Goal: Task Accomplishment & Management: Manage account settings

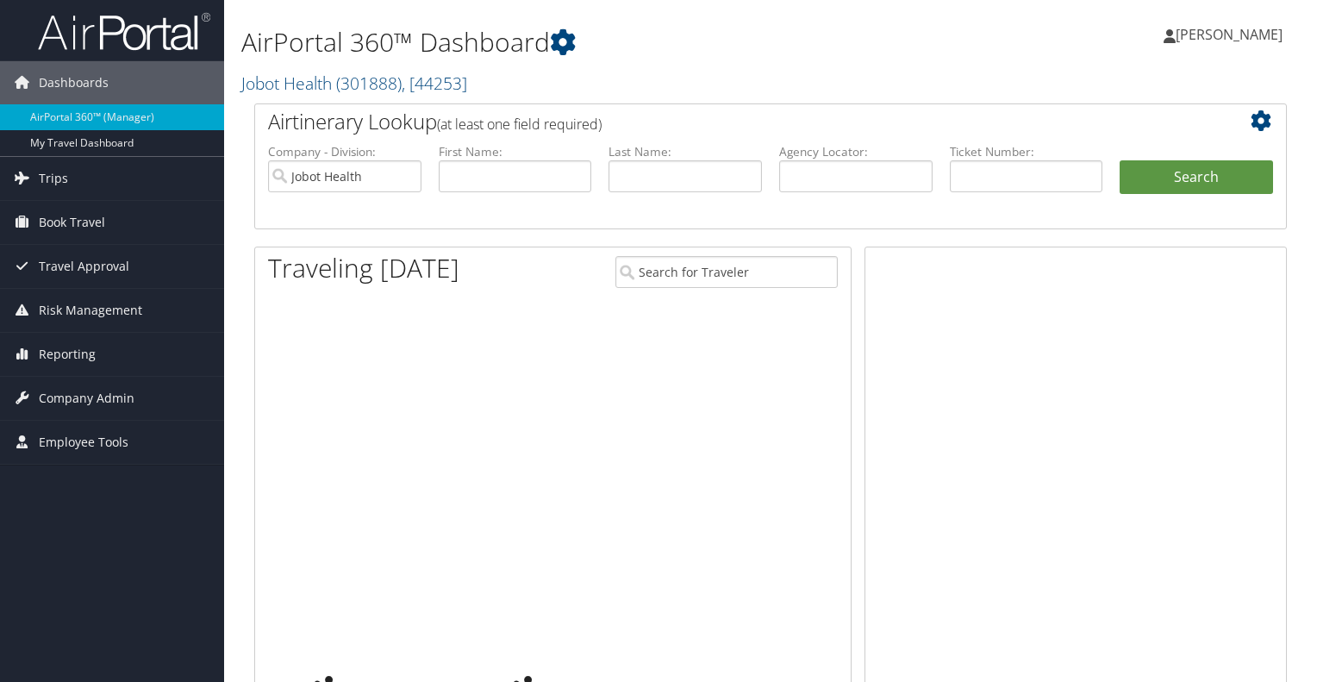
click at [47, 217] on span "Book Travel" at bounding box center [72, 222] width 66 height 43
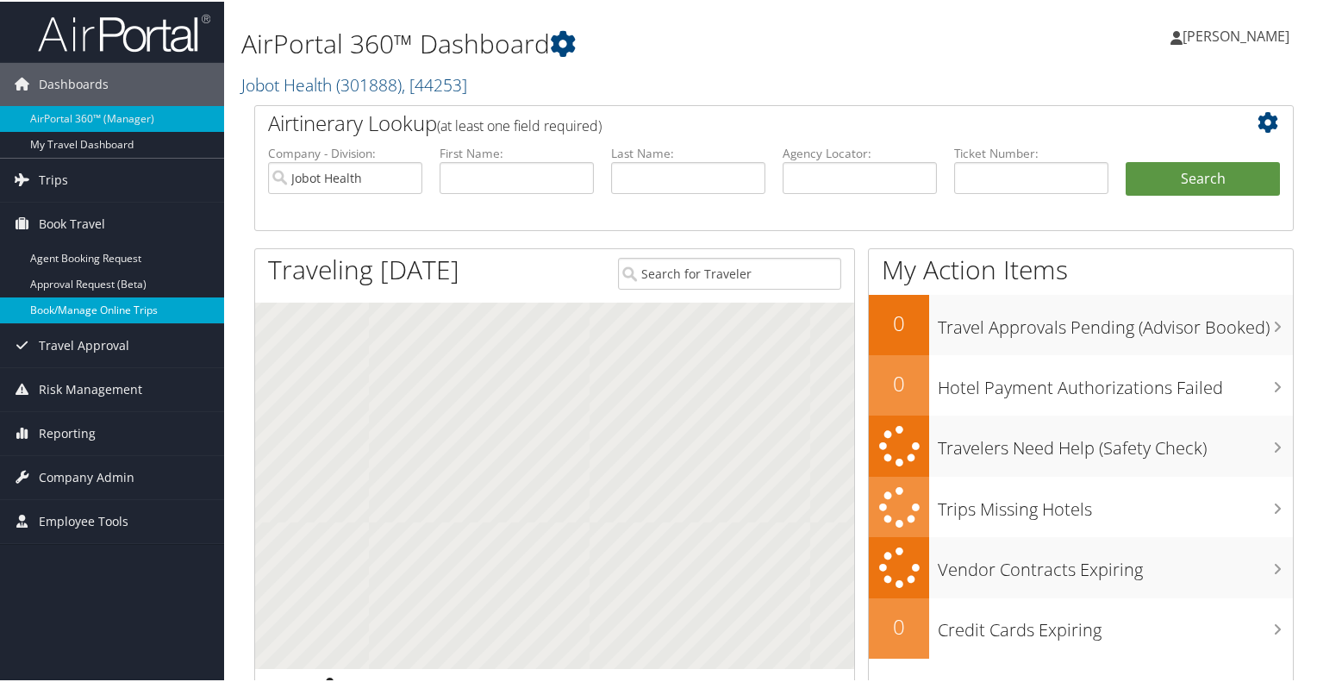
click at [122, 313] on link "Book/Manage Online Trips" at bounding box center [112, 309] width 224 height 26
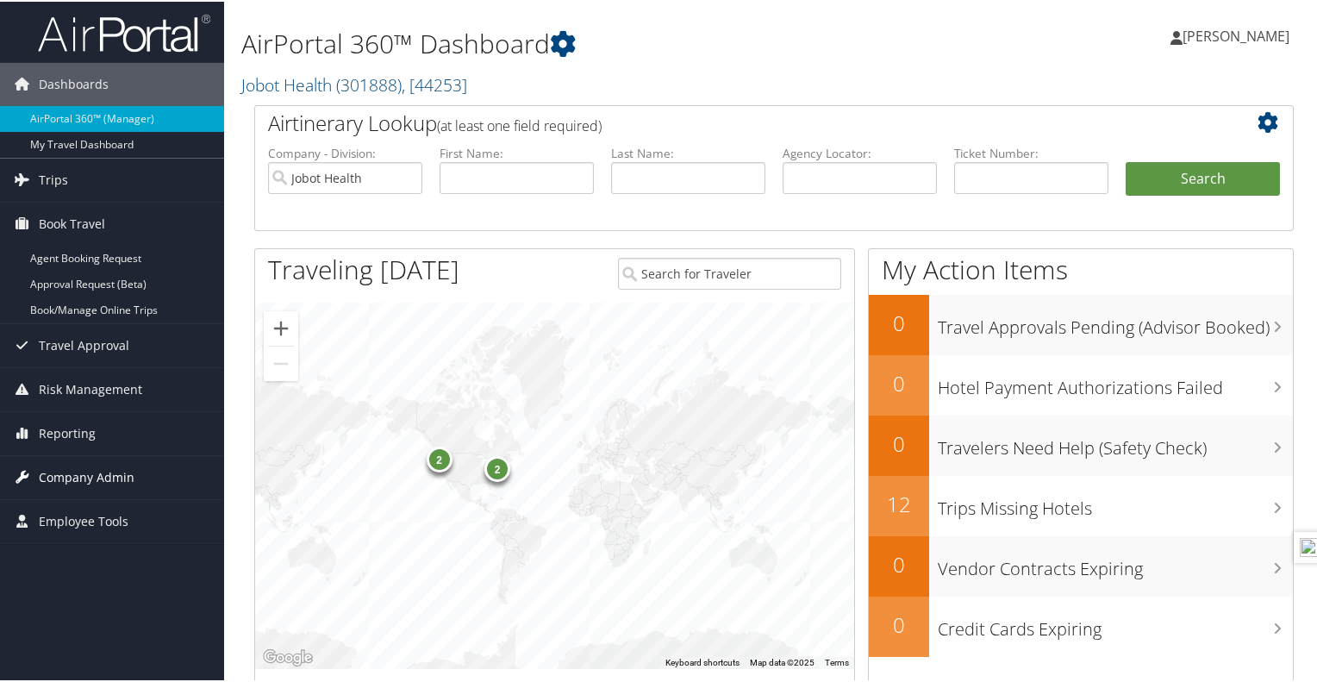
click at [72, 466] on span "Company Admin" at bounding box center [87, 475] width 96 height 43
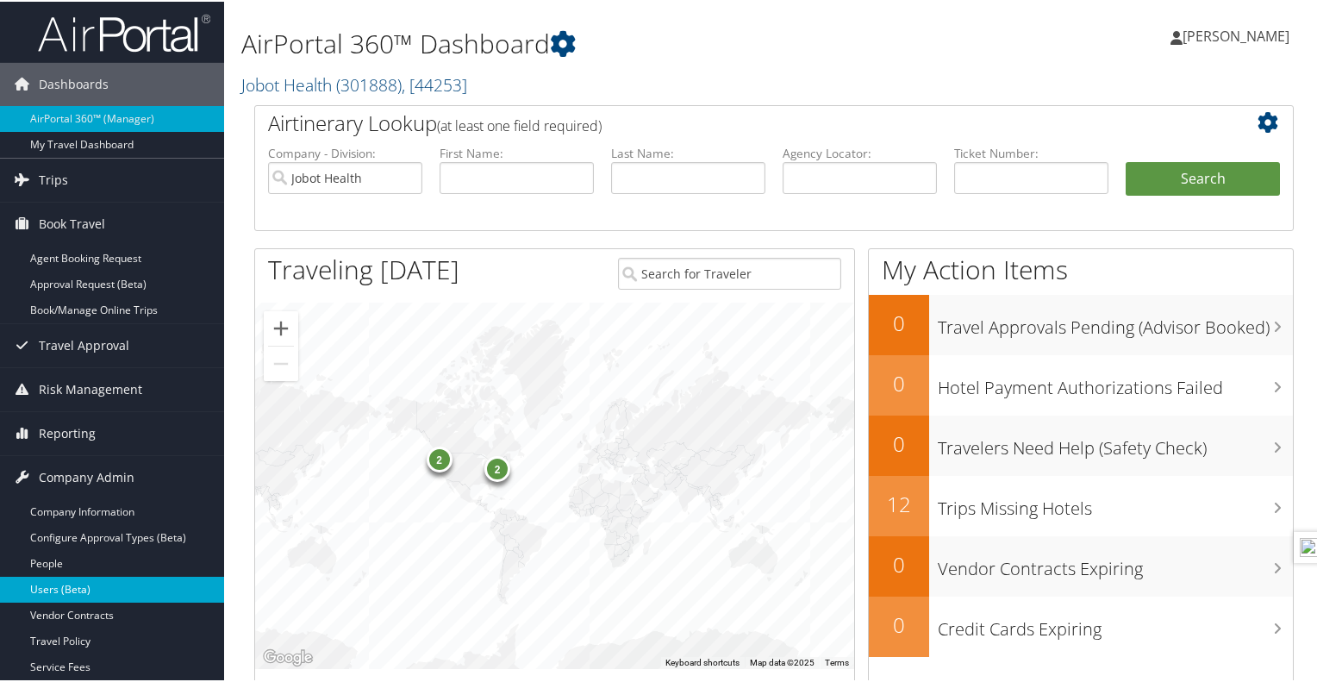
click at [91, 582] on link "Users (Beta)" at bounding box center [112, 588] width 224 height 26
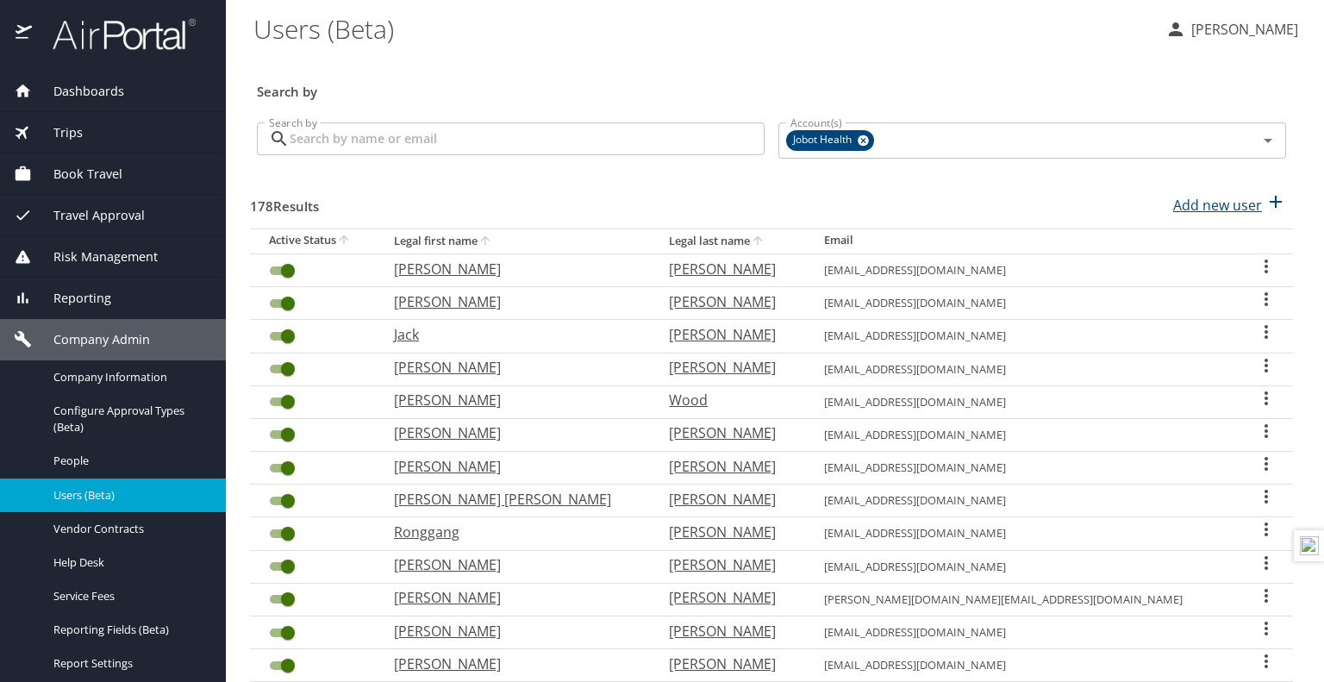
click at [1270, 203] on icon "button" at bounding box center [1276, 202] width 12 height 12
select select "US"
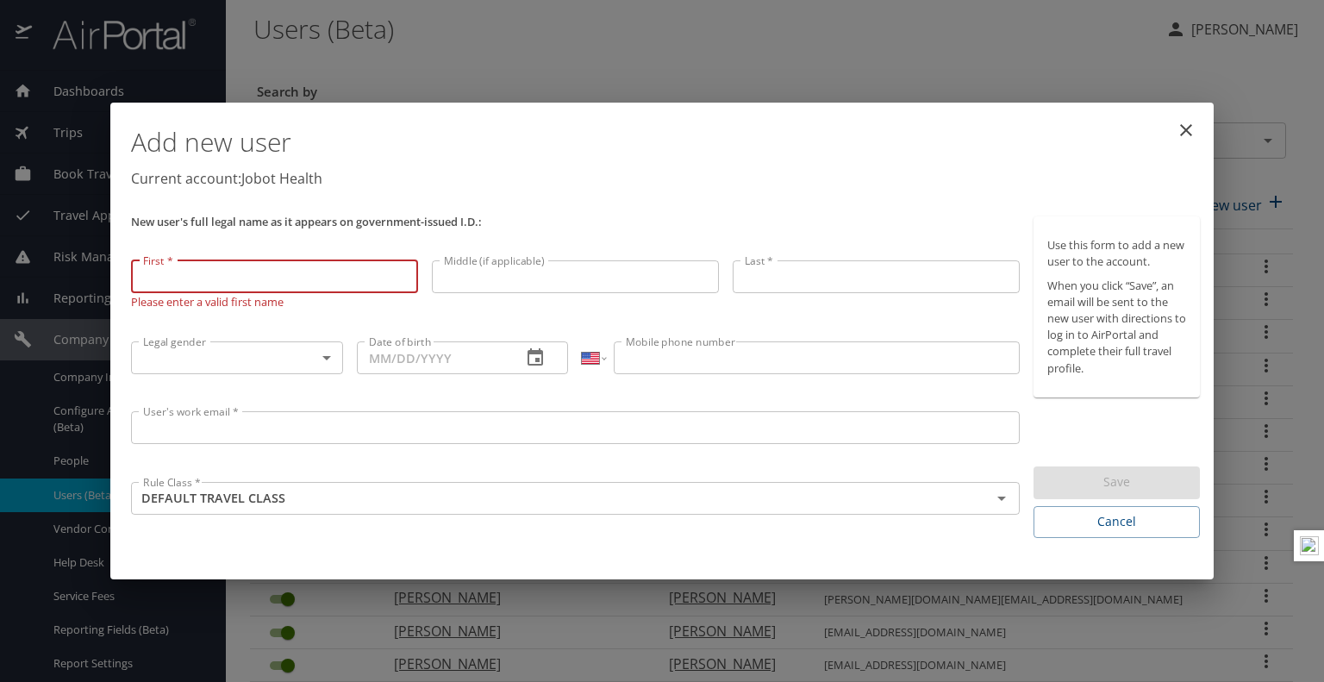
click at [328, 285] on input "First *" at bounding box center [274, 276] width 287 height 33
type input "Farooq"
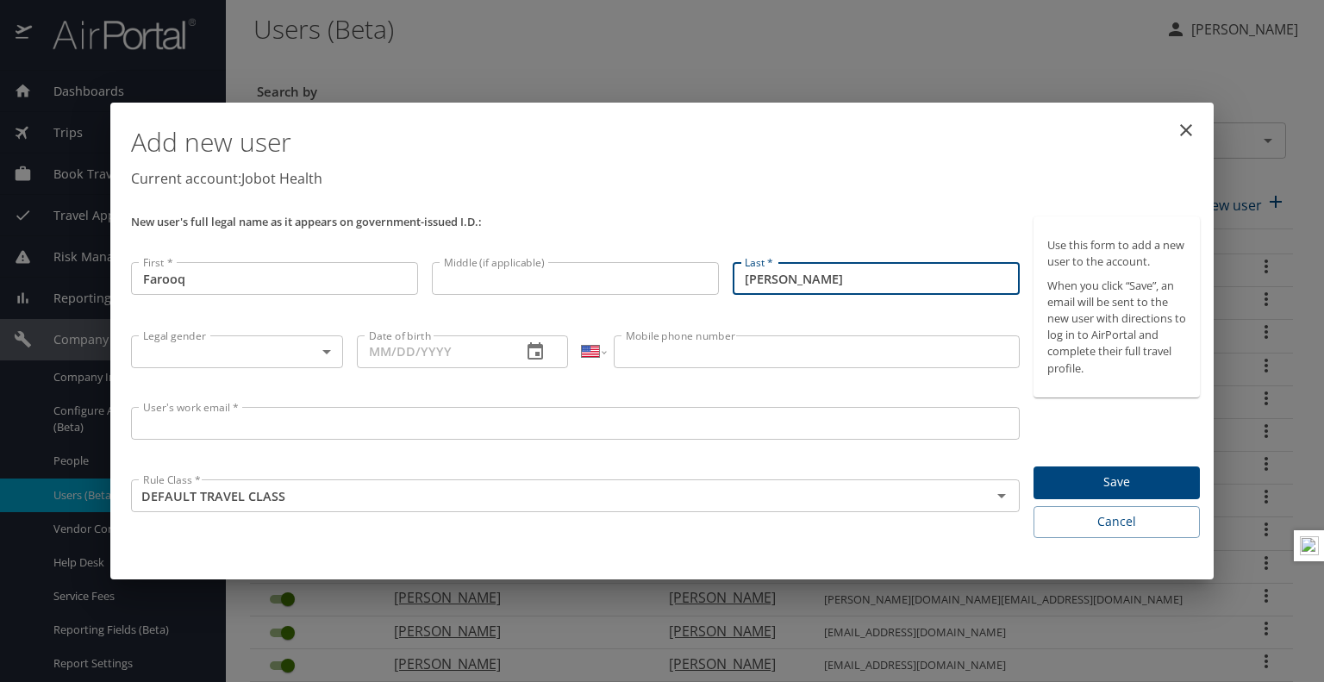
type input "[PERSON_NAME]"
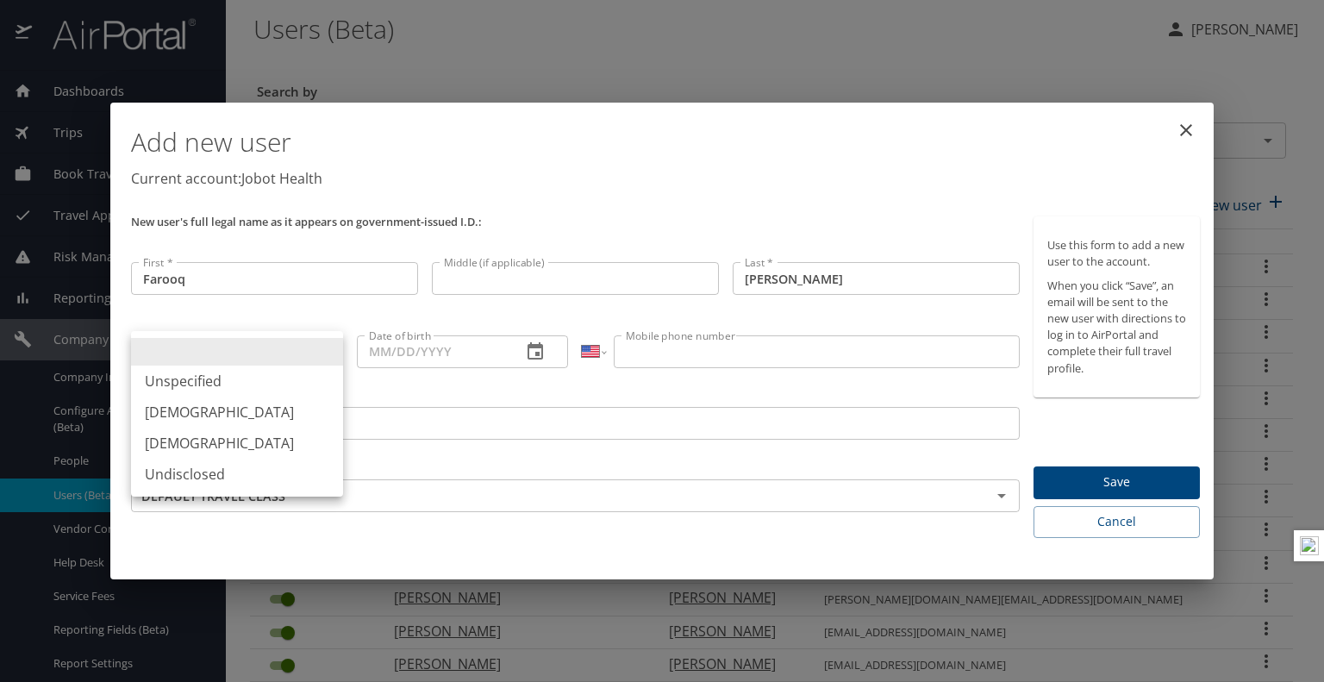
click at [318, 357] on body "Dashboards AirPortal 360™ Manager My Travel Dashboard Trips Airtinerary® Lookup…" at bounding box center [662, 341] width 1324 height 682
click at [193, 420] on li "[DEMOGRAPHIC_DATA]" at bounding box center [237, 412] width 212 height 31
type input "[DEMOGRAPHIC_DATA]"
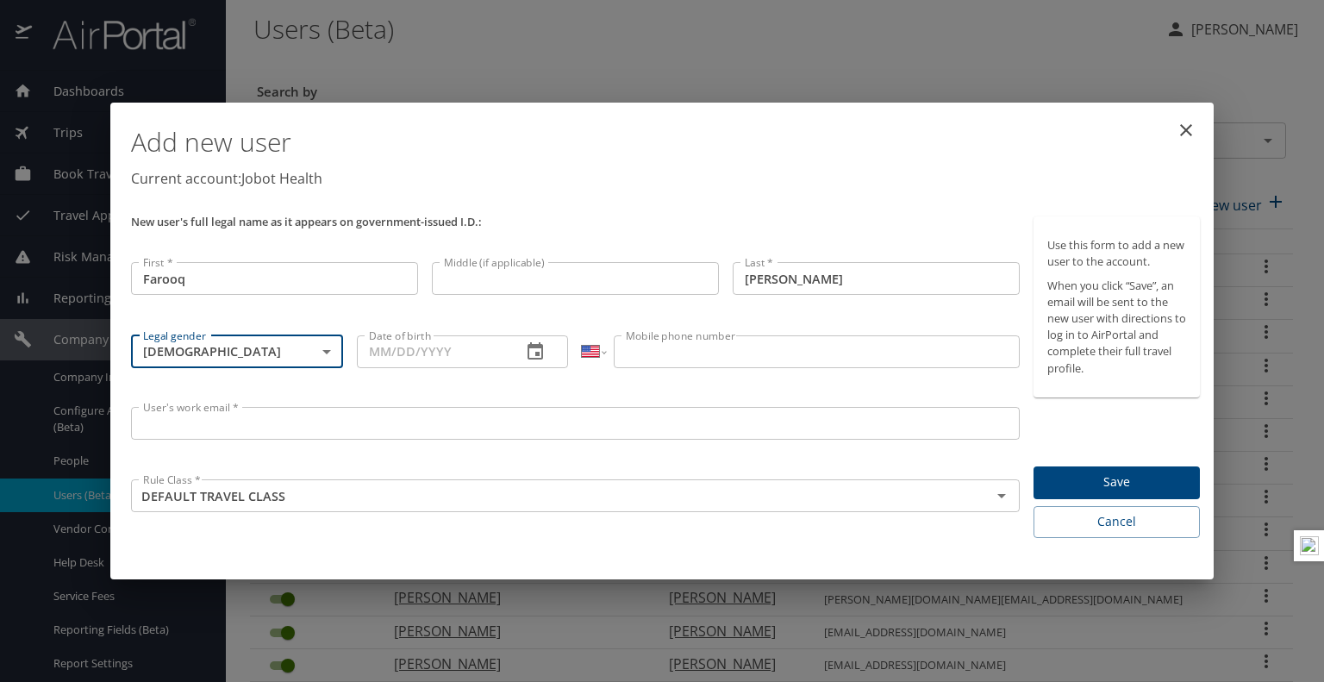
click at [425, 360] on input "Date of birth" at bounding box center [433, 351] width 152 height 33
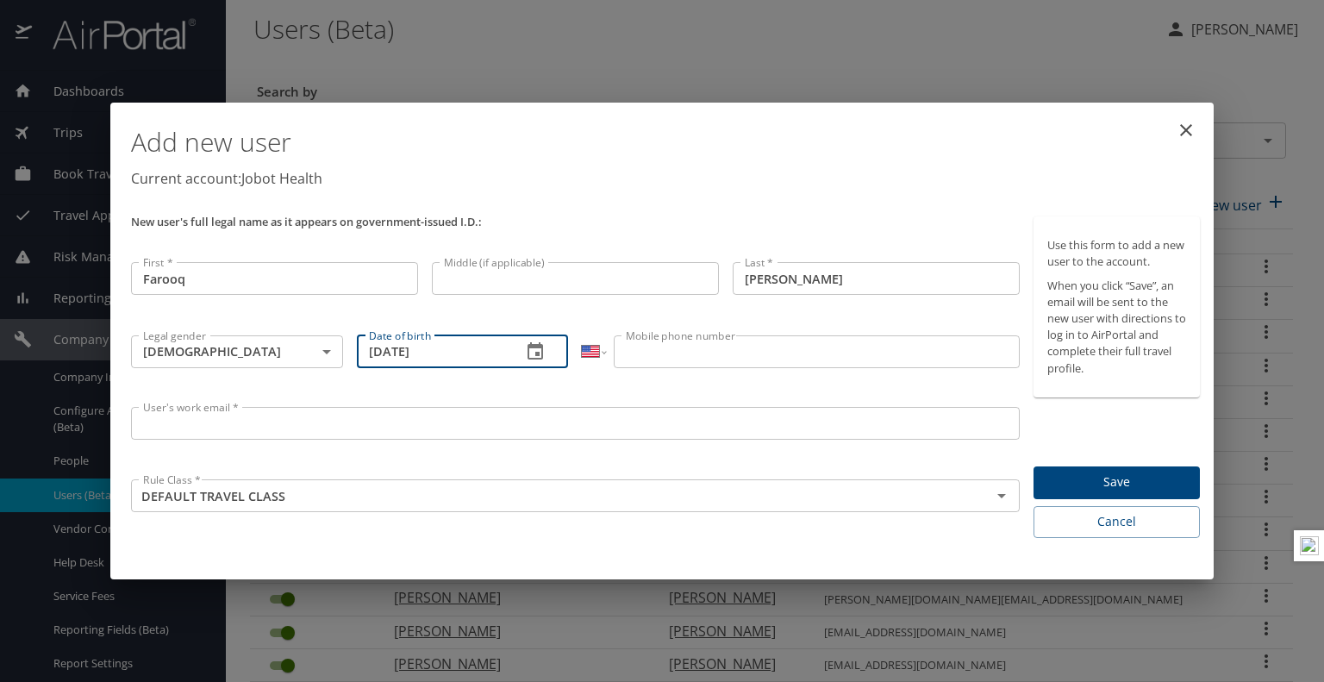
type input "[DATE]"
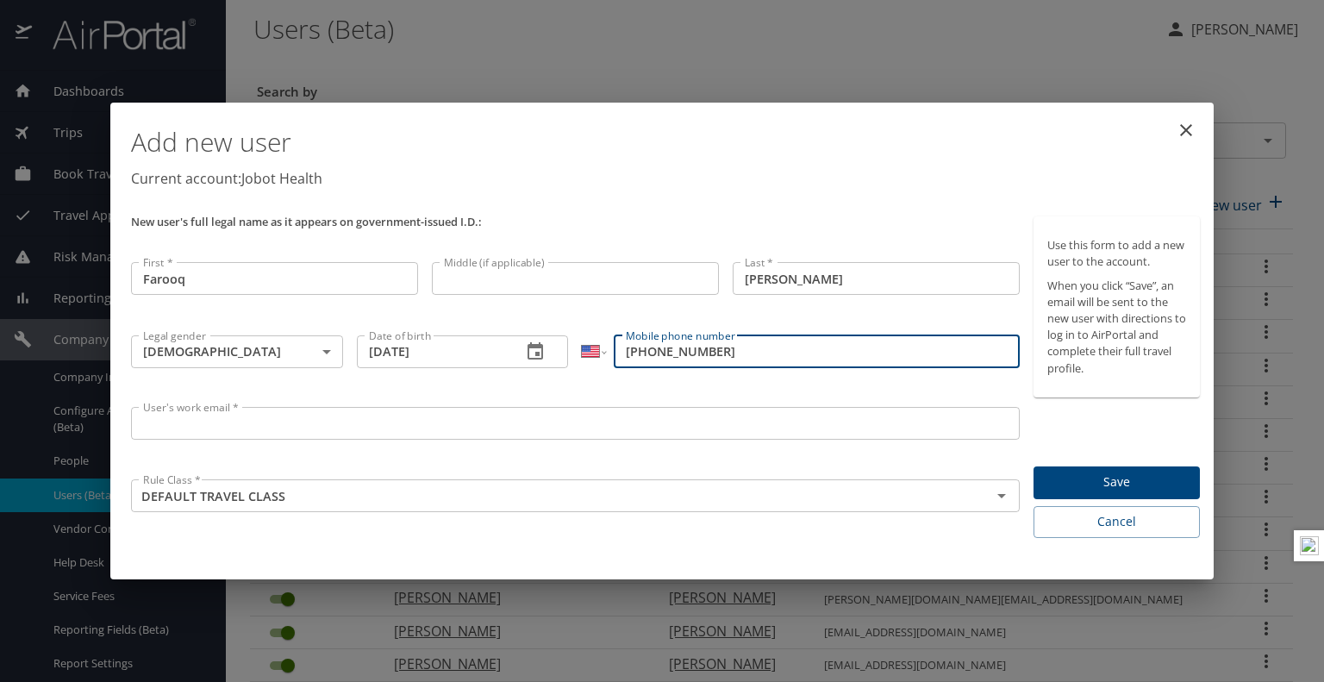
type input "[PHONE_NUMBER]"
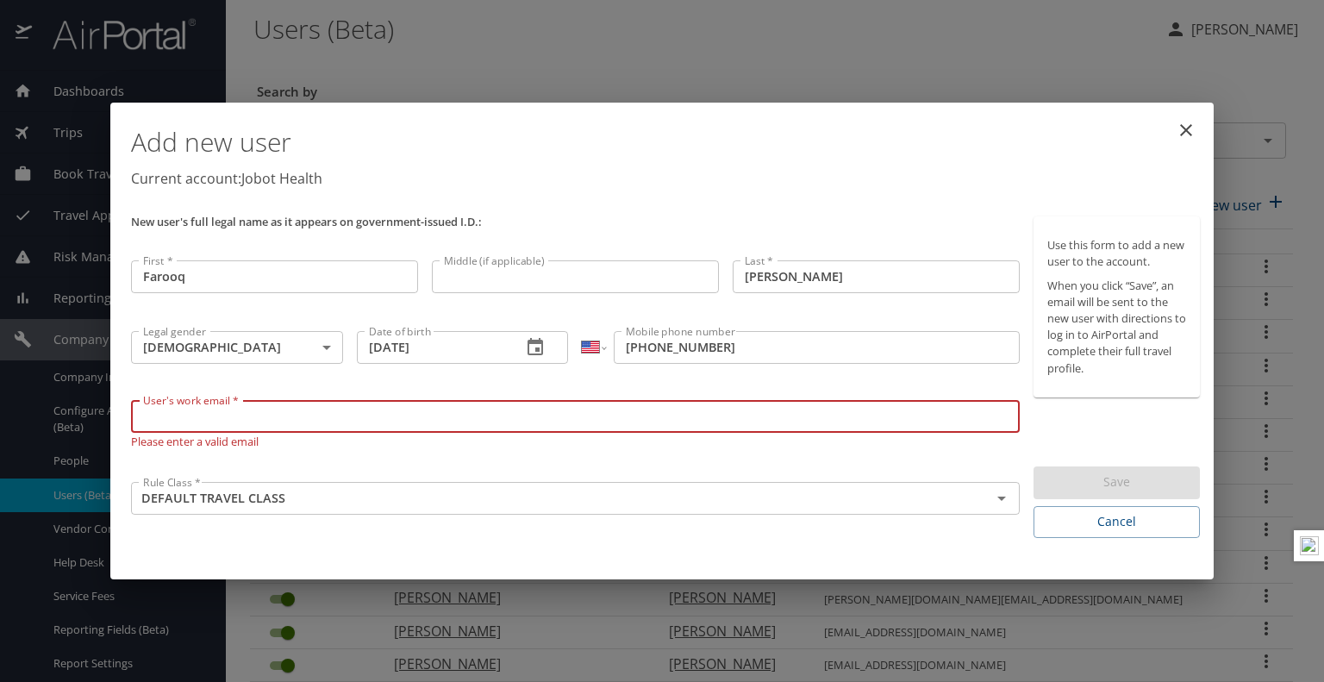
click at [504, 430] on input "User's work email *" at bounding box center [575, 416] width 889 height 33
paste input "[EMAIL_ADDRESS][DOMAIN_NAME]"
type input "[EMAIL_ADDRESS][DOMAIN_NAME]"
click at [1073, 431] on div "Use this form to add a new user to the account. When you click “Save”, an email…" at bounding box center [1117, 377] width 166 height 322
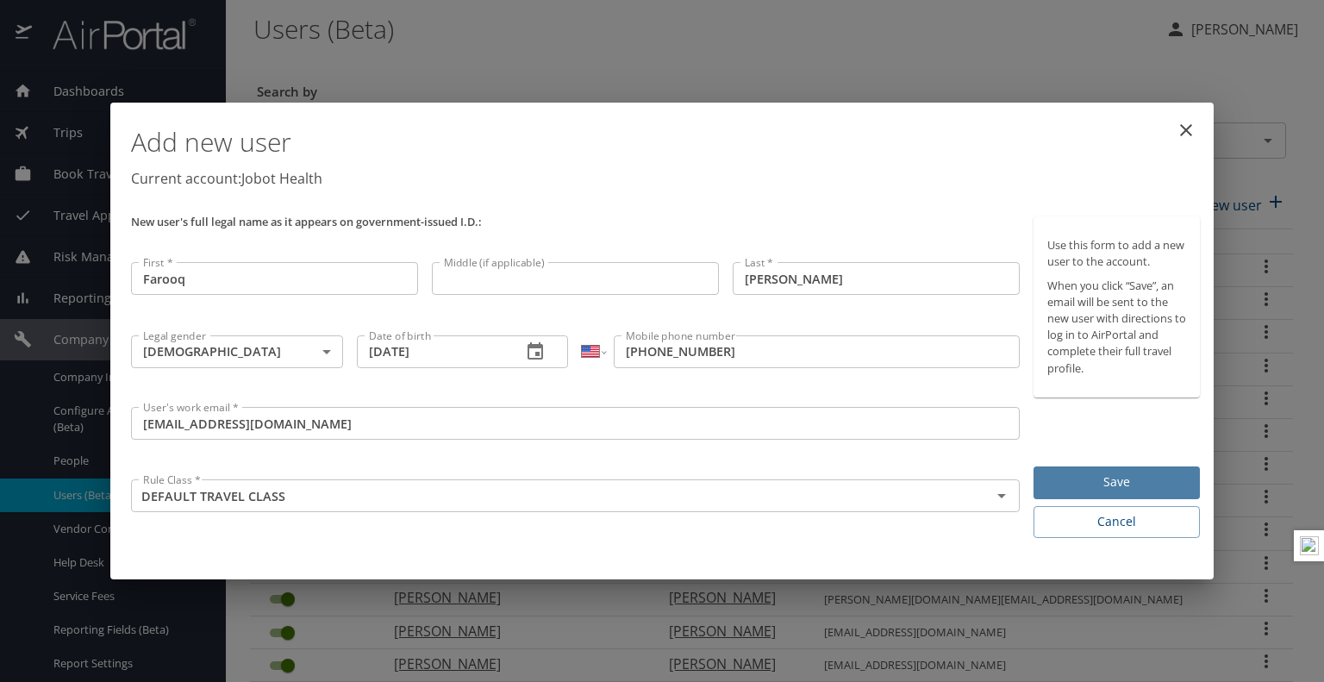
click at [1079, 482] on span "Save" at bounding box center [1117, 483] width 139 height 22
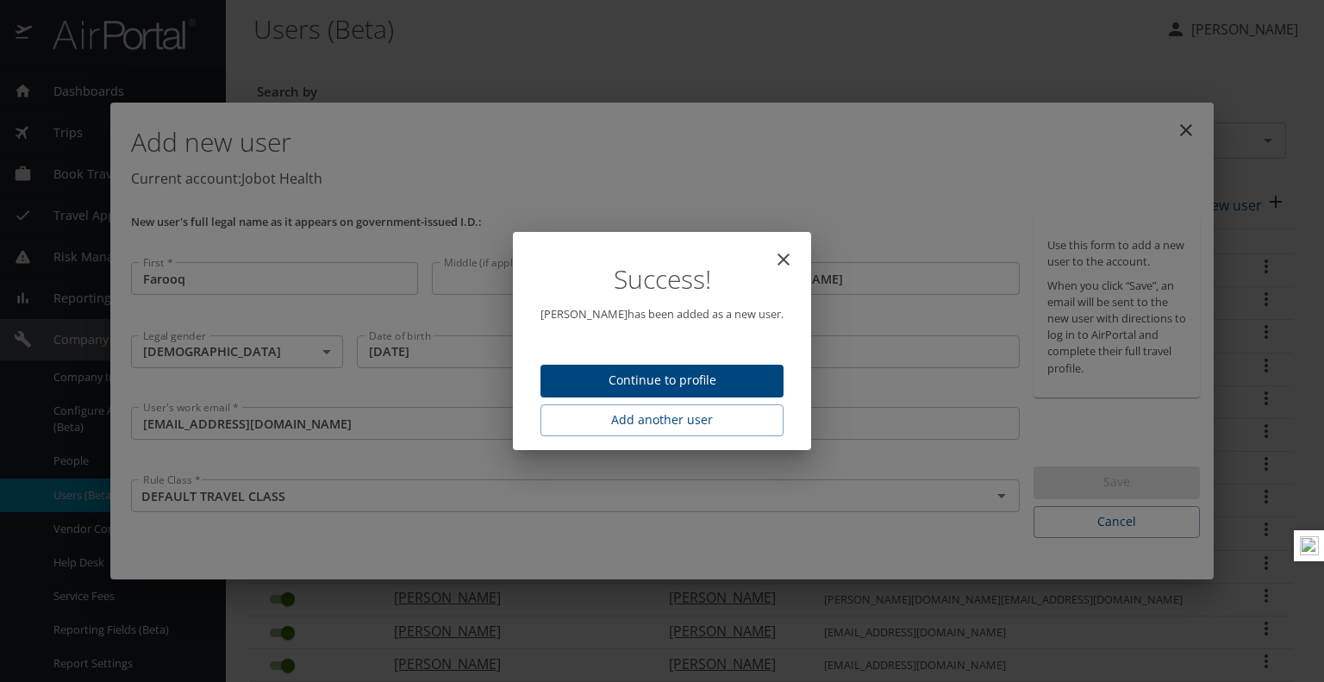
click at [695, 378] on span "Continue to profile" at bounding box center [662, 381] width 216 height 22
select select "US"
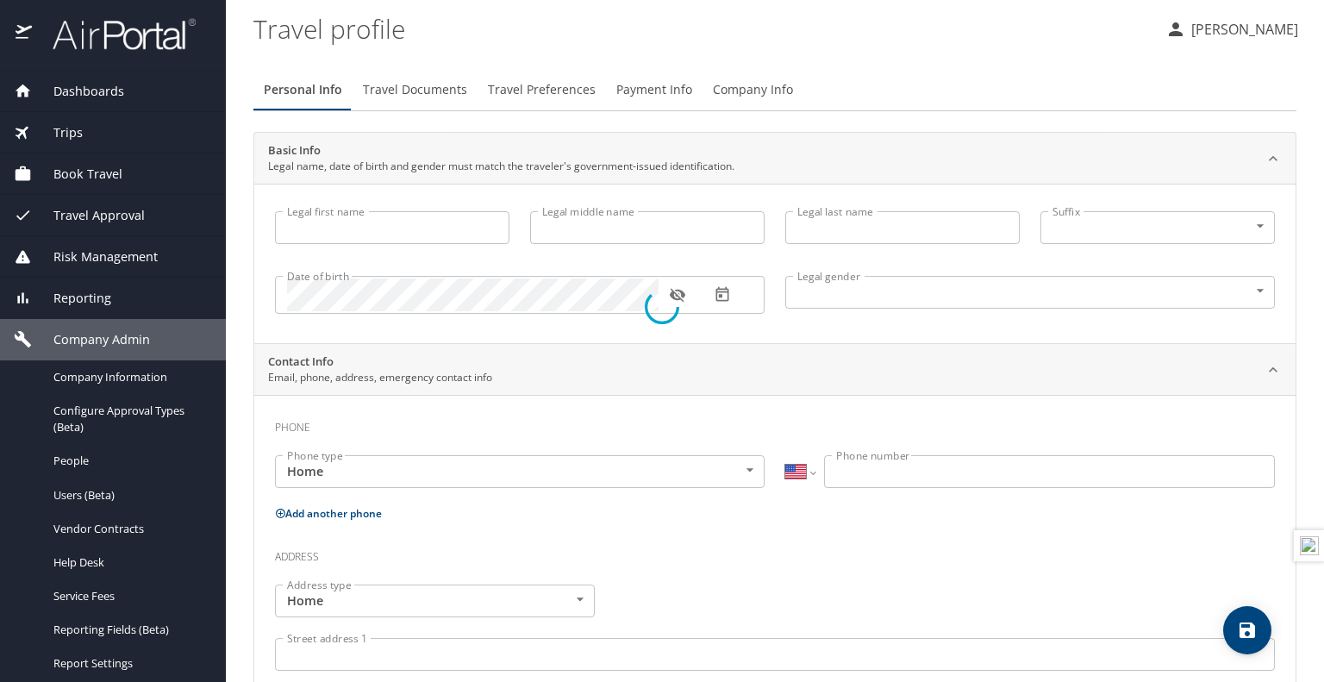
select select "US"
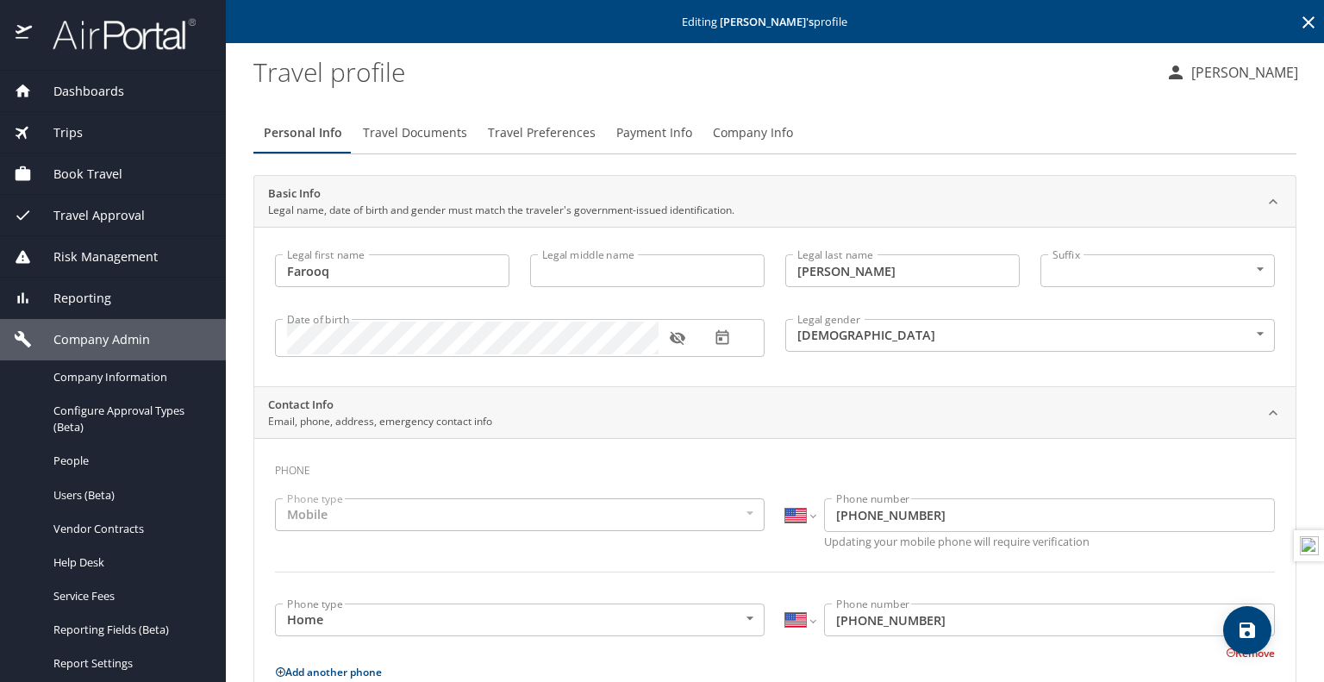
type input "Farooq"
type input "[PERSON_NAME]"
type input "[DEMOGRAPHIC_DATA]"
click at [403, 128] on span "Travel Documents" at bounding box center [415, 133] width 104 height 22
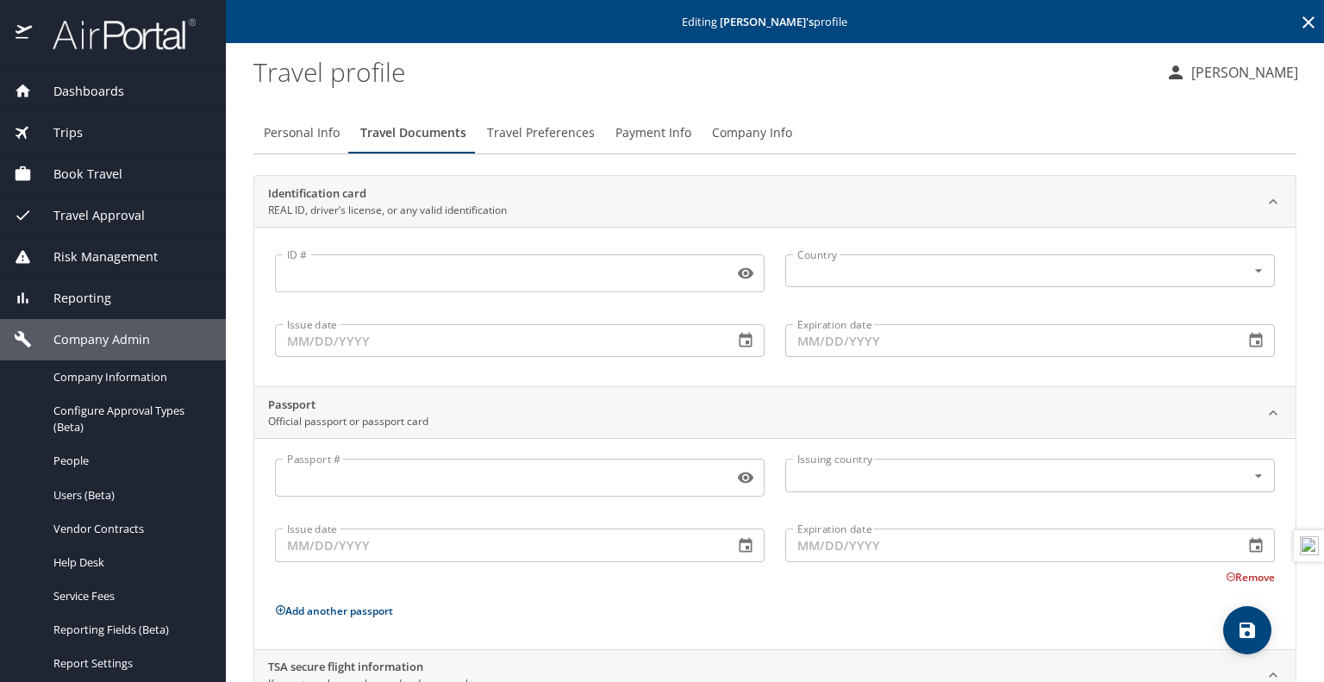
click at [536, 138] on span "Travel Preferences" at bounding box center [541, 133] width 108 height 22
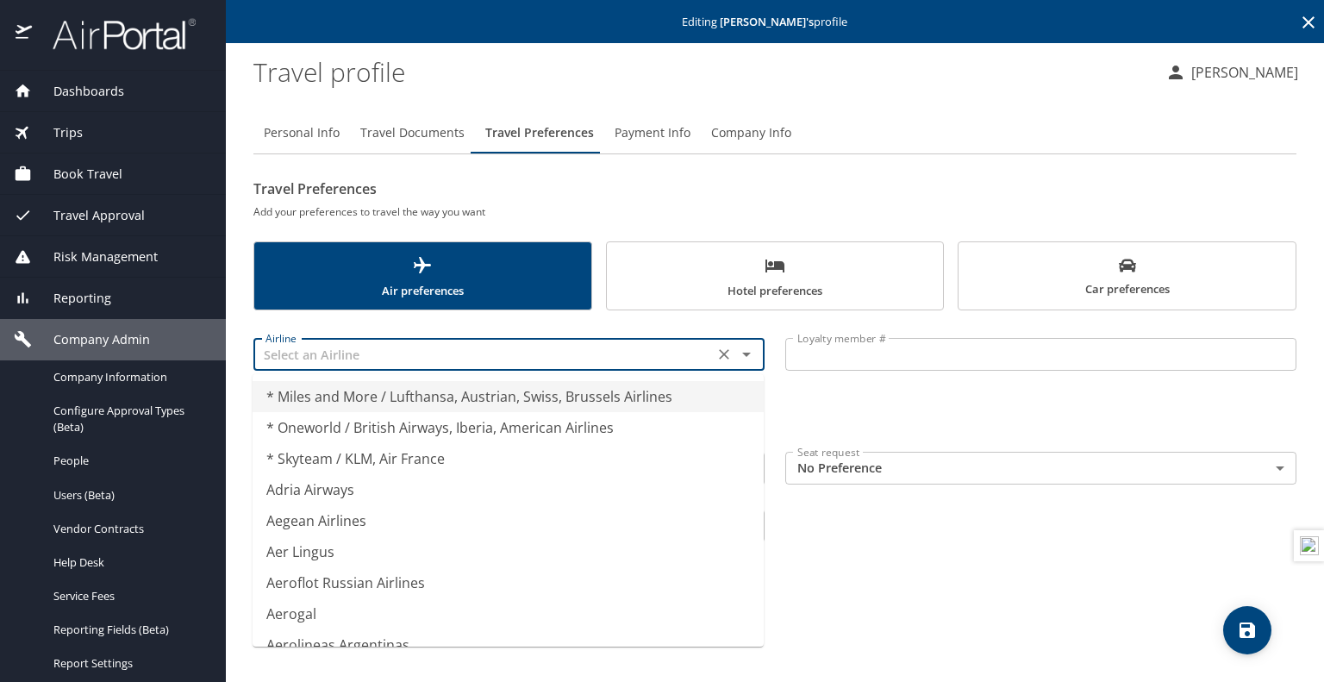
click at [401, 347] on input "text" at bounding box center [484, 354] width 450 height 22
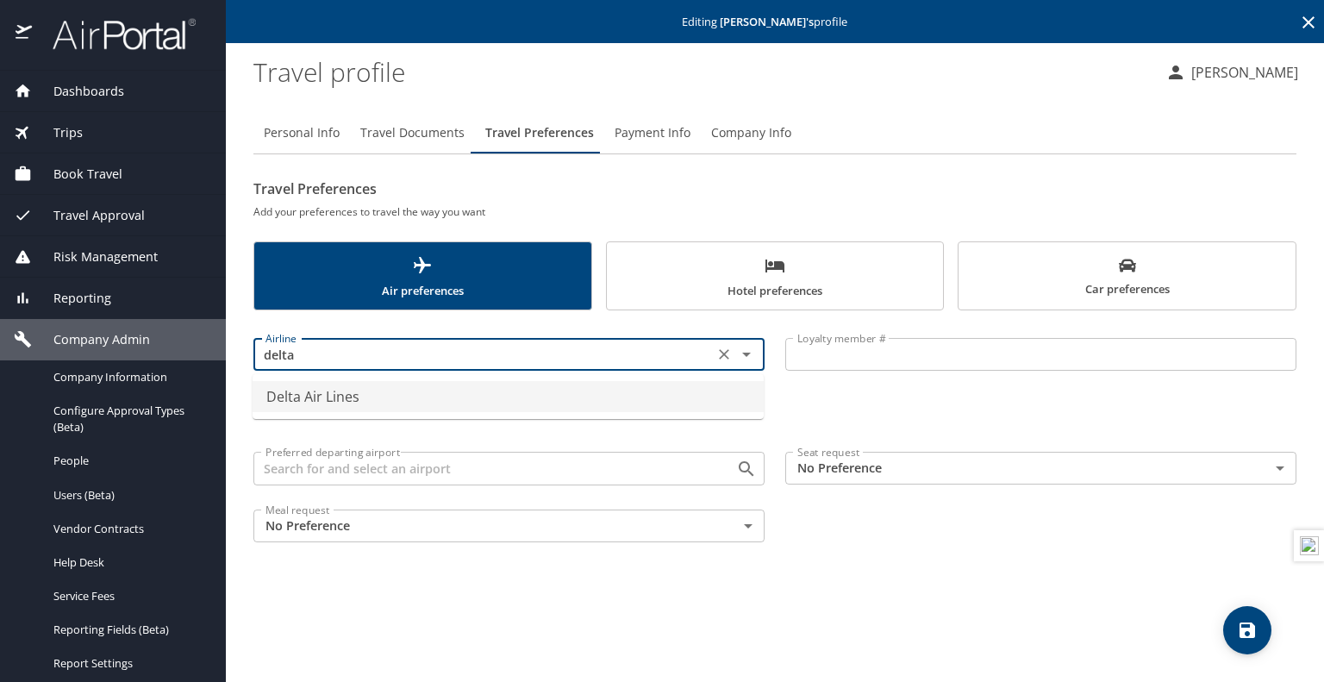
click at [445, 403] on li "Delta Air Lines" at bounding box center [508, 396] width 511 height 31
type input "Delta Air Lines"
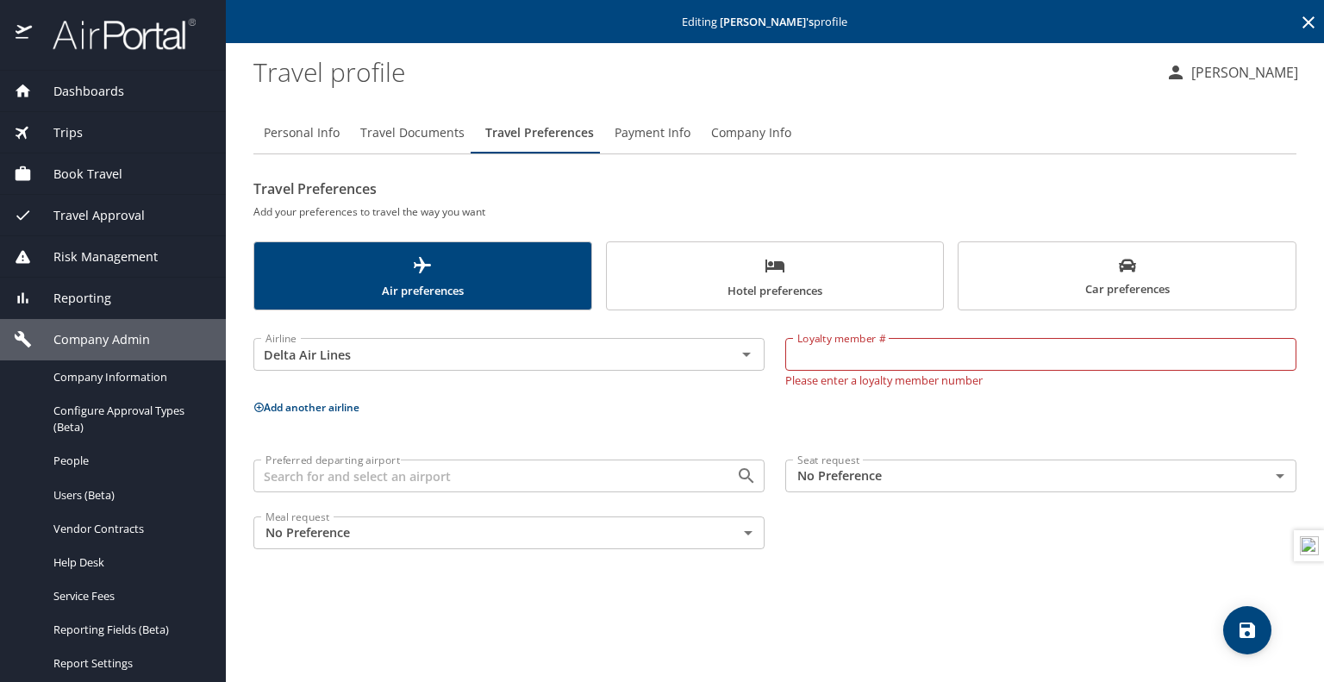
click at [928, 363] on input "Loyalty member #" at bounding box center [1040, 354] width 511 height 33
paste input "2272693868"
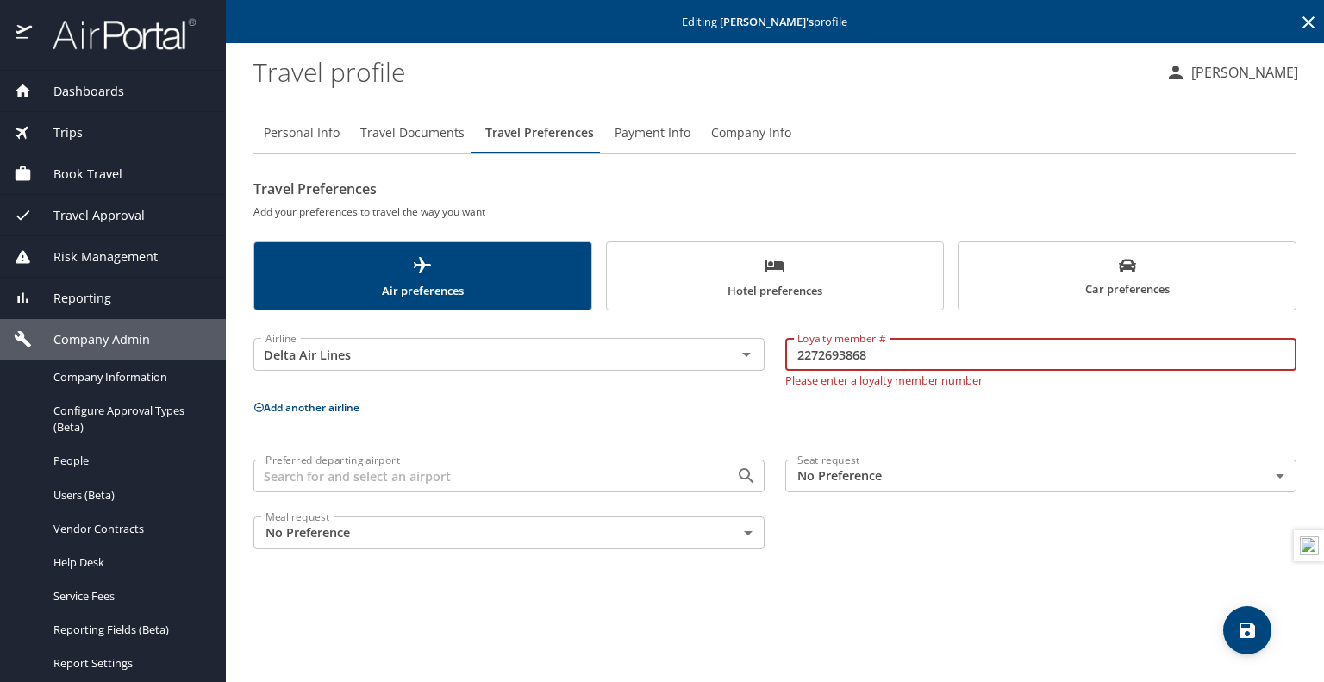
type input "2272693868"
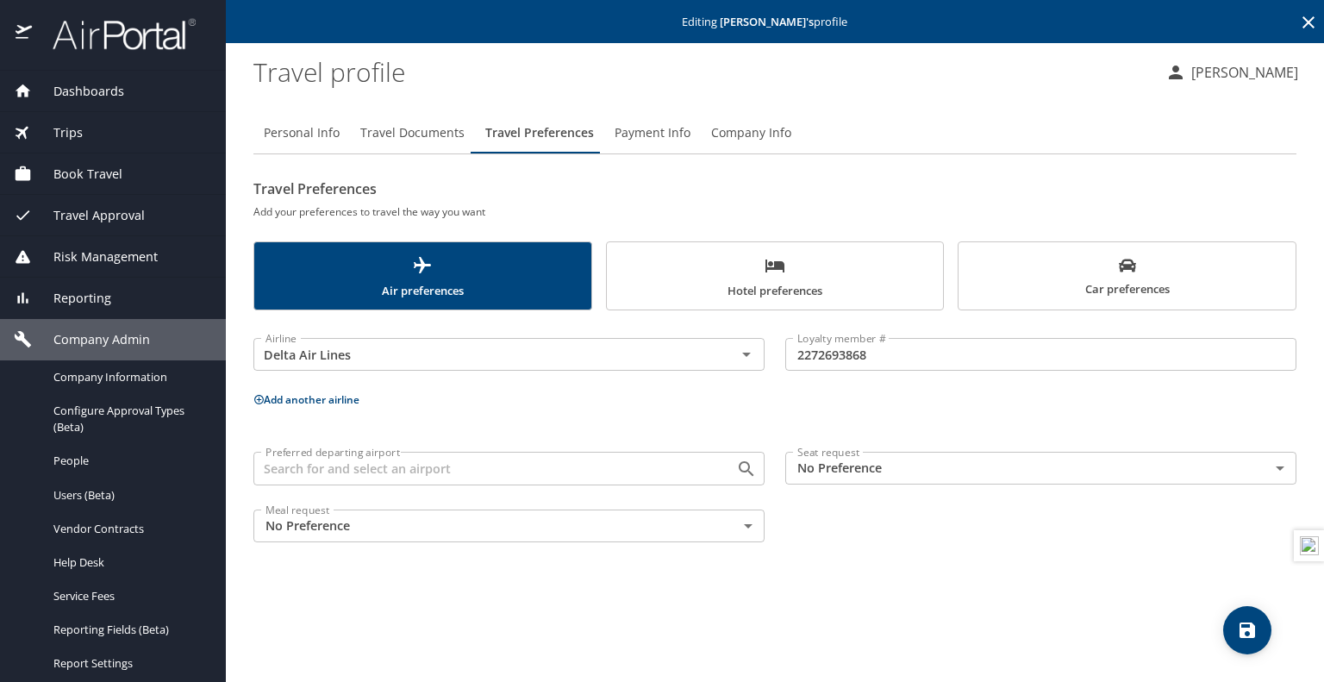
click at [655, 406] on p "Add another airline" at bounding box center [774, 400] width 1043 height 22
click at [604, 466] on input "Preferred departing airport" at bounding box center [484, 468] width 450 height 22
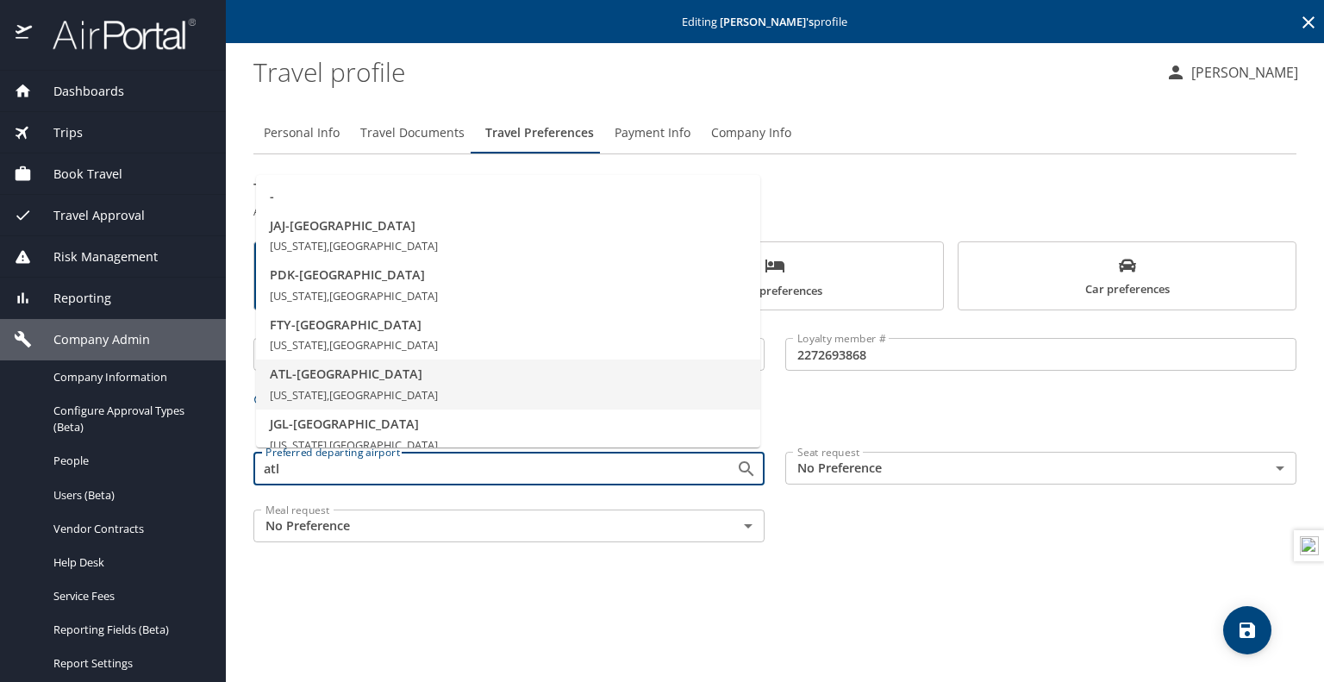
click at [425, 375] on span "ATL - [GEOGRAPHIC_DATA]" at bounding box center [508, 374] width 477 height 19
type input "ATL - [GEOGRAPHIC_DATA]"
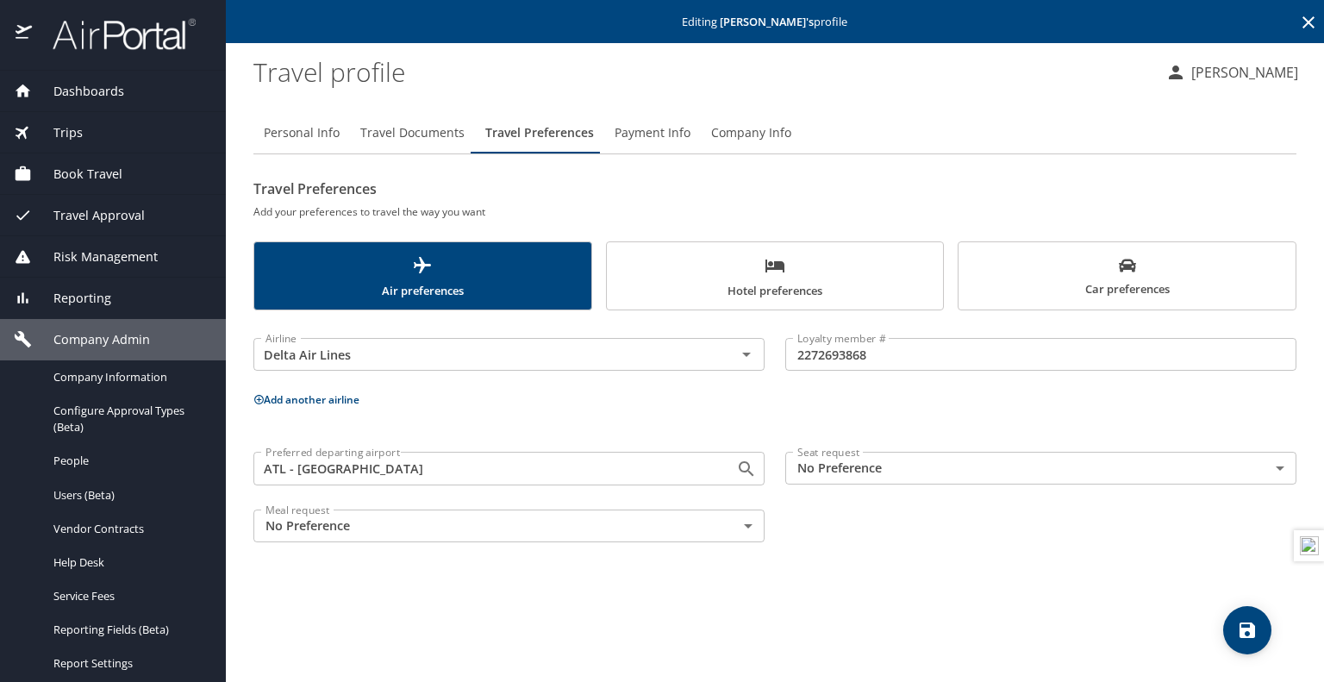
click at [621, 610] on div "Personal Info Travel Documents Travel Preferences Payment Info Company Info Tra…" at bounding box center [774, 390] width 1043 height 584
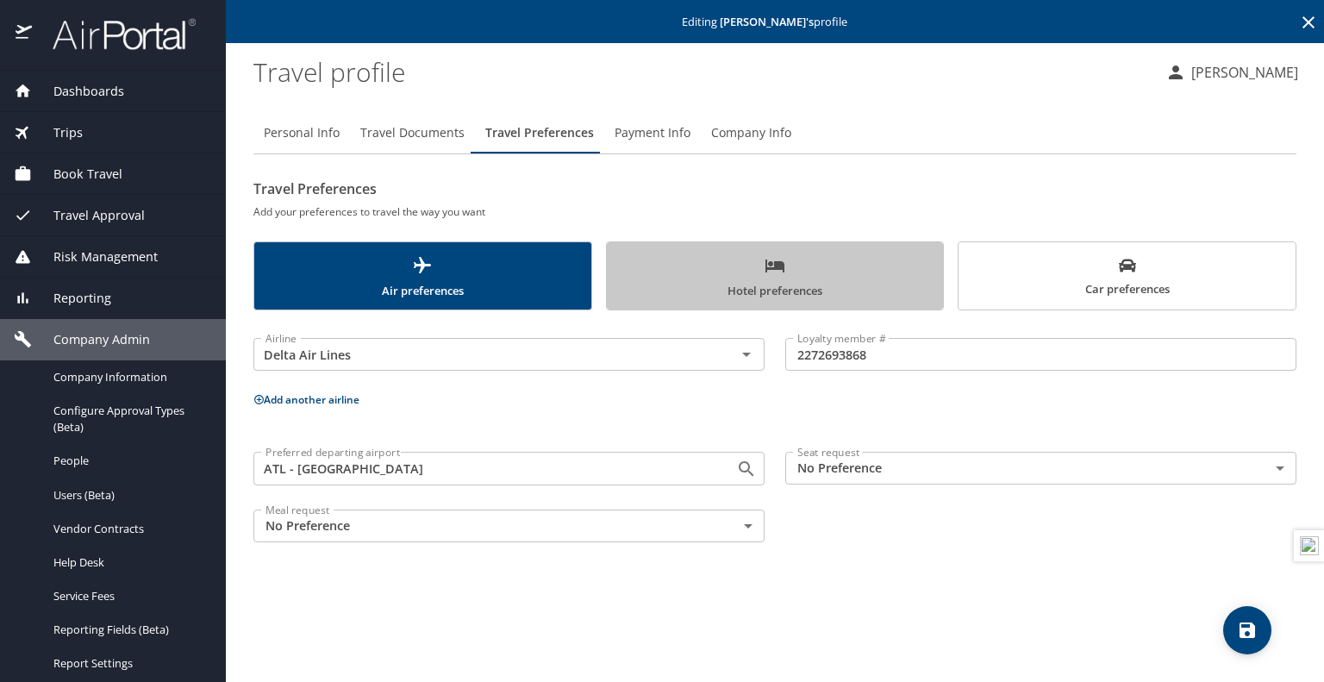
click at [828, 253] on button "Hotel preferences" at bounding box center [775, 275] width 339 height 69
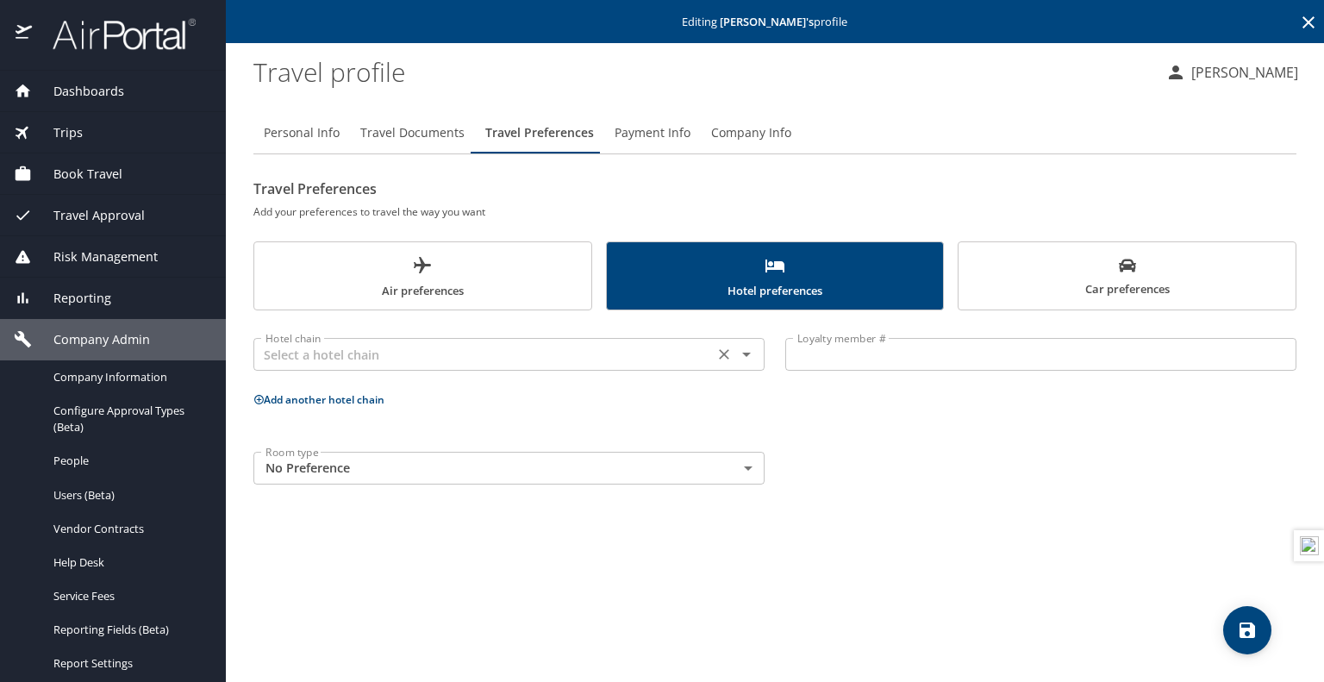
click at [493, 337] on div "Hotel chain Hotel chain" at bounding box center [508, 352] width 511 height 43
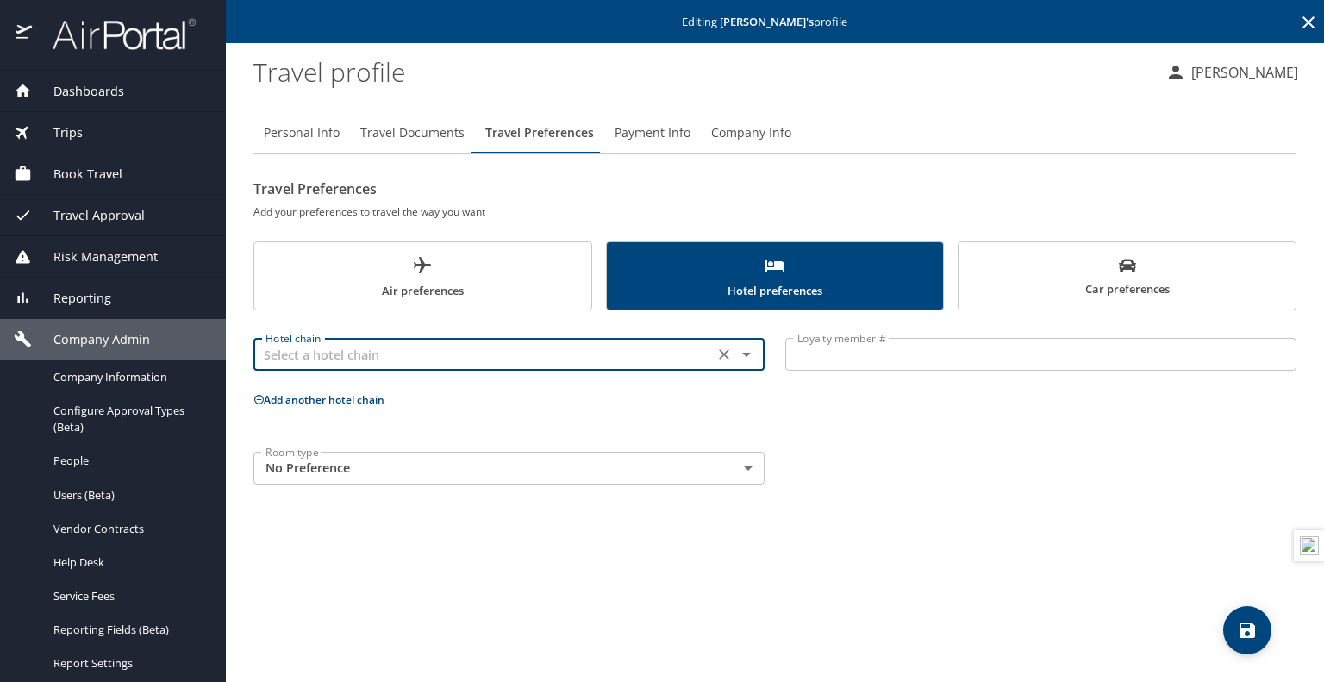
type input "n"
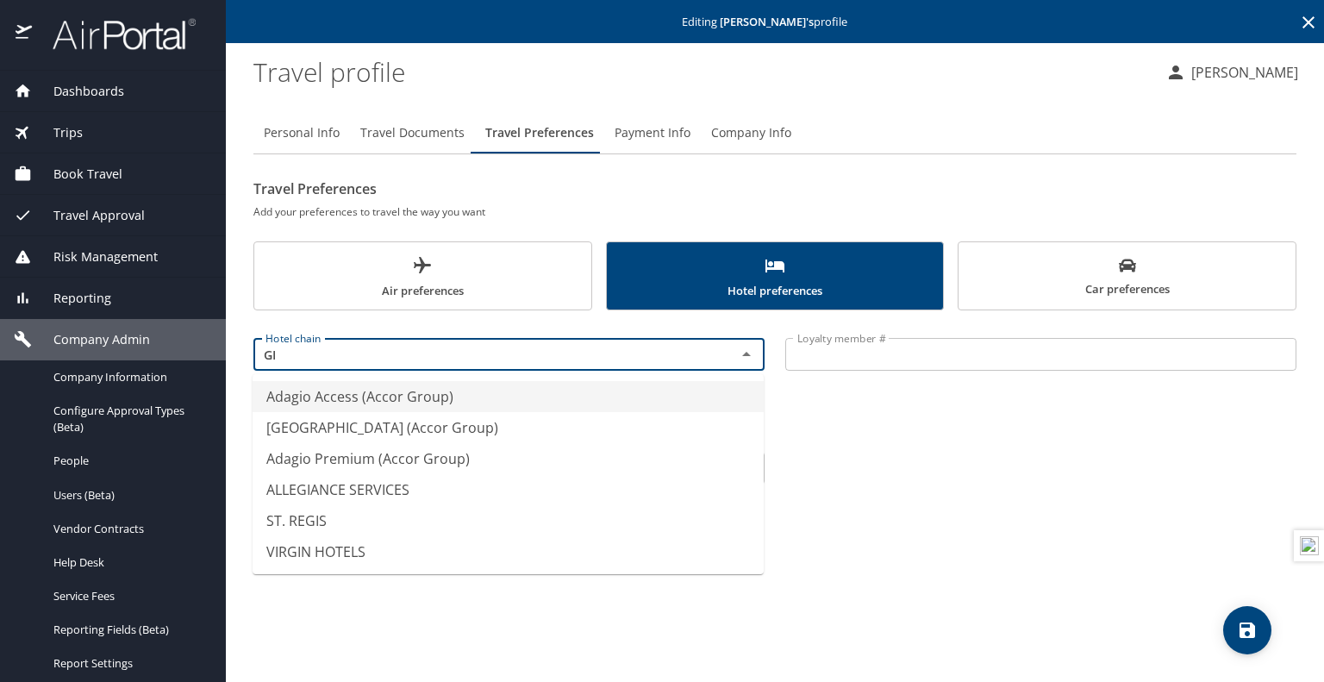
type input "G"
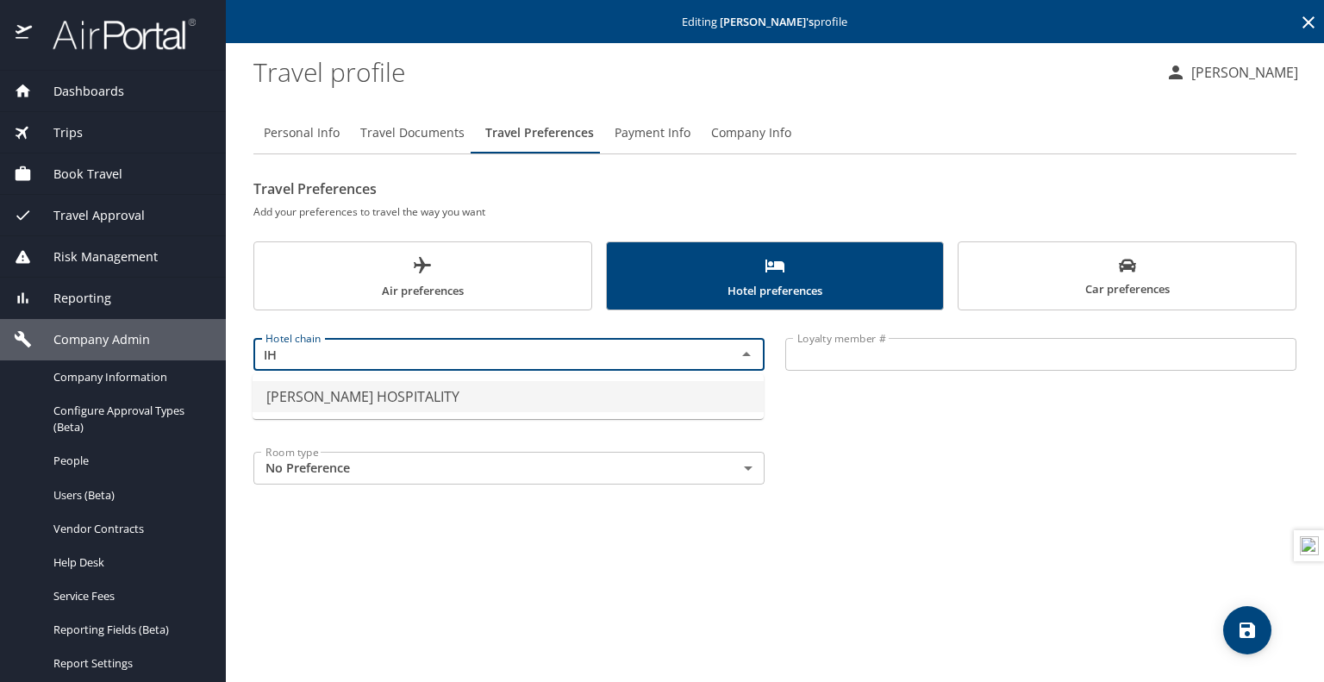
type input "I"
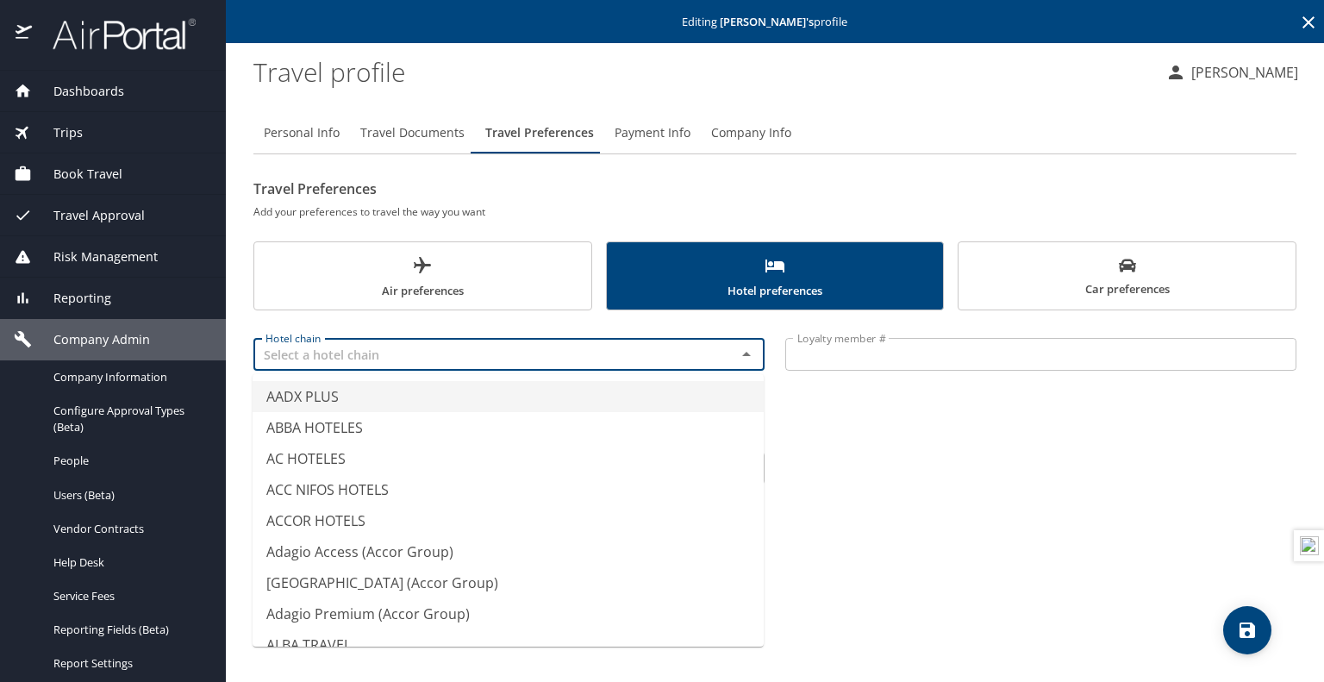
type input "G"
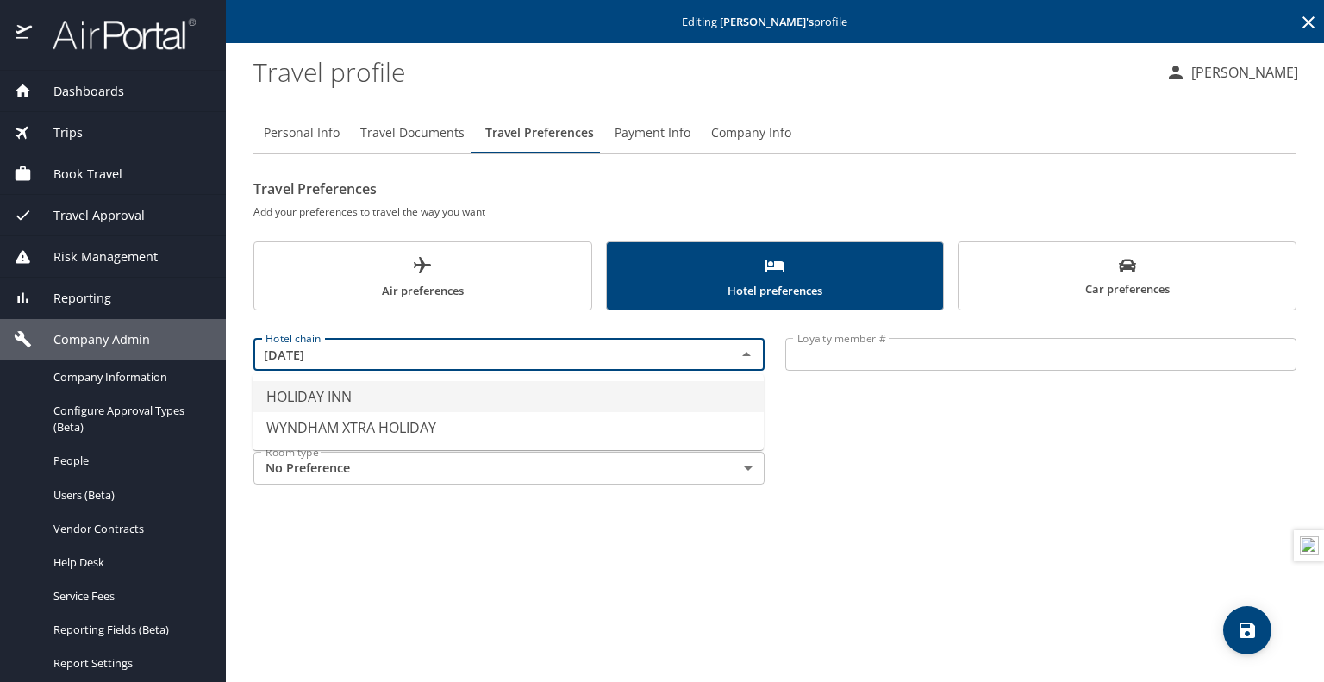
click at [510, 399] on li "HOLIDAY INN" at bounding box center [508, 396] width 511 height 31
type input "HOLIDAY INN"
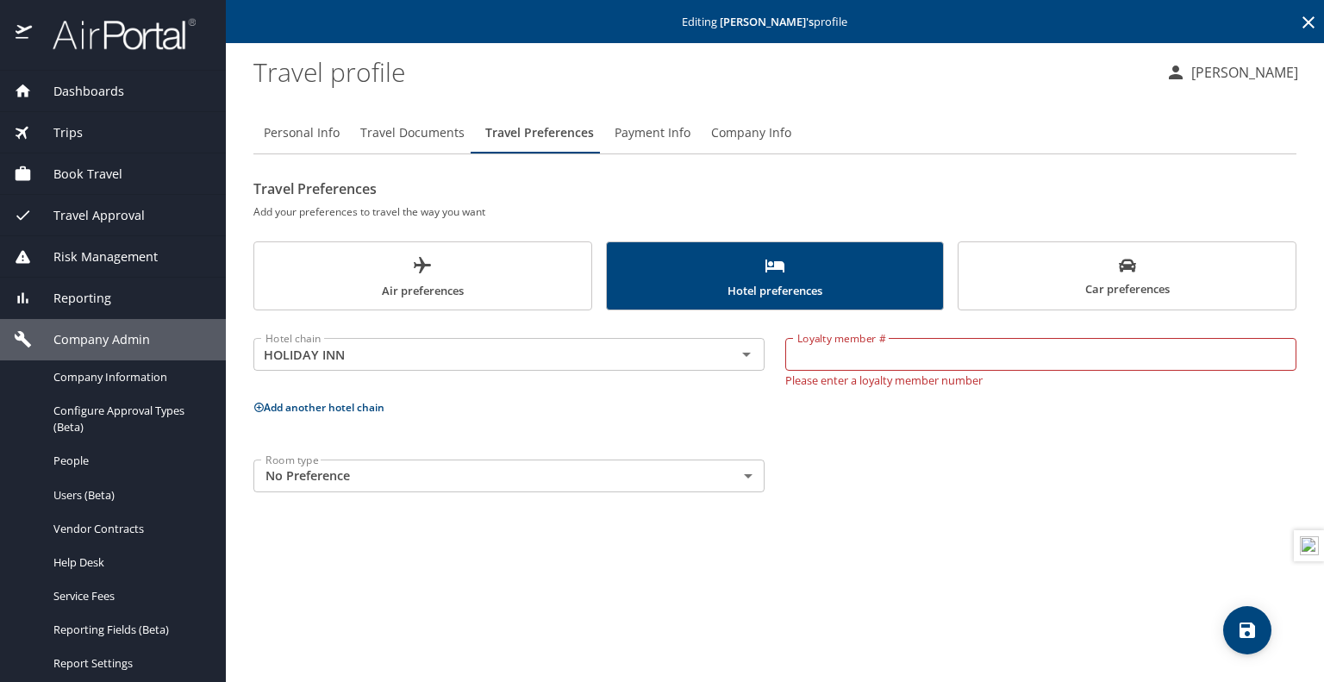
click at [894, 353] on input "Loyalty member #" at bounding box center [1040, 354] width 511 height 33
paste input "676291377"
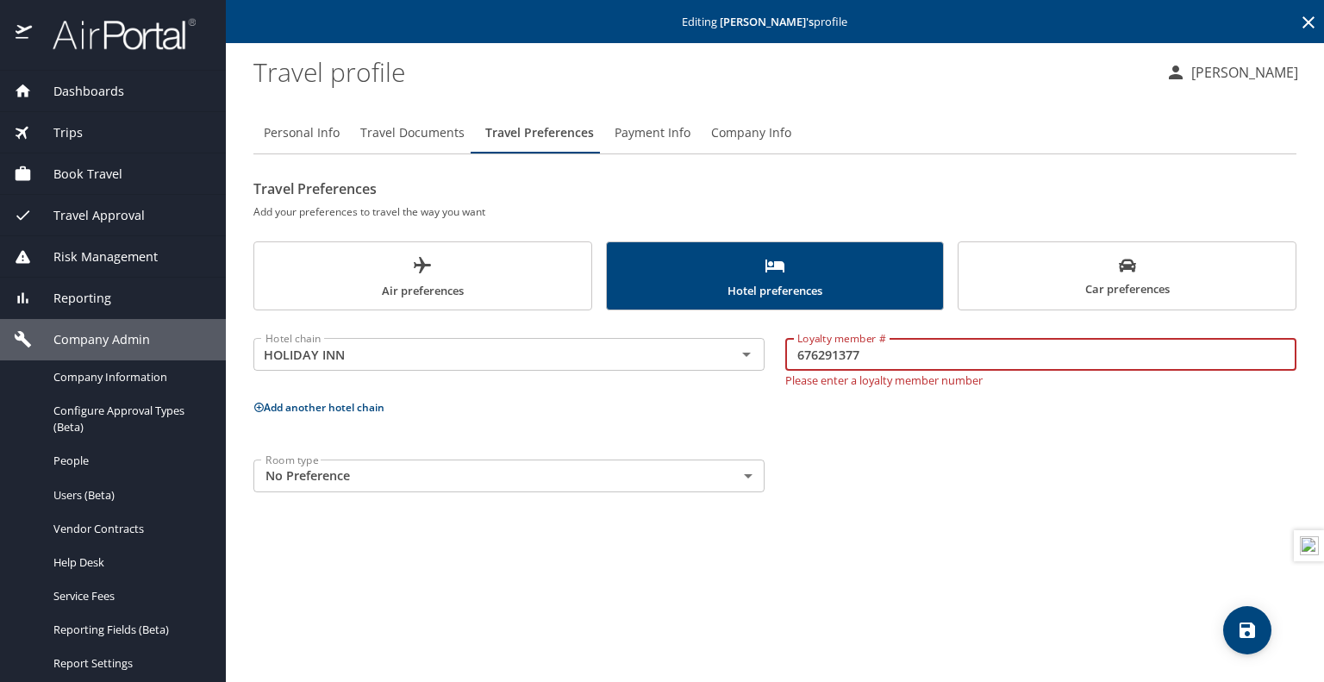
type input "676291377"
click at [360, 404] on button "Add another hotel chain" at bounding box center [318, 407] width 131 height 15
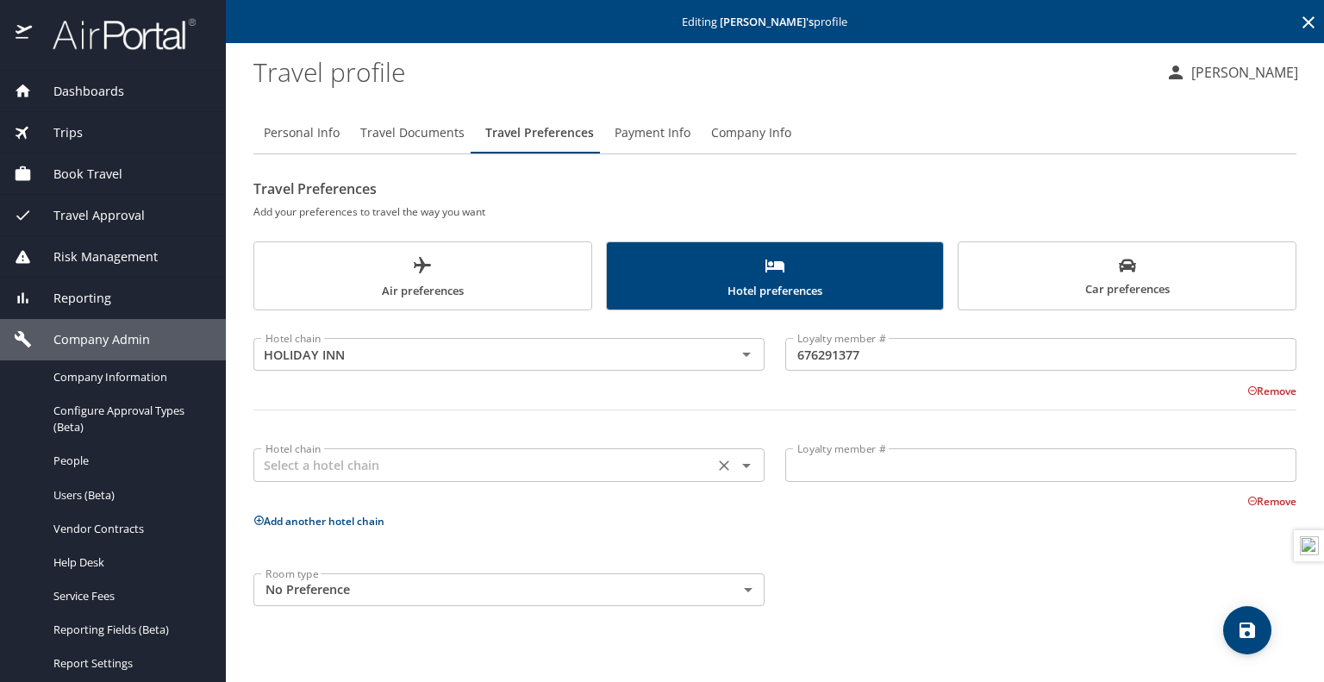
click at [339, 462] on input "text" at bounding box center [484, 465] width 450 height 22
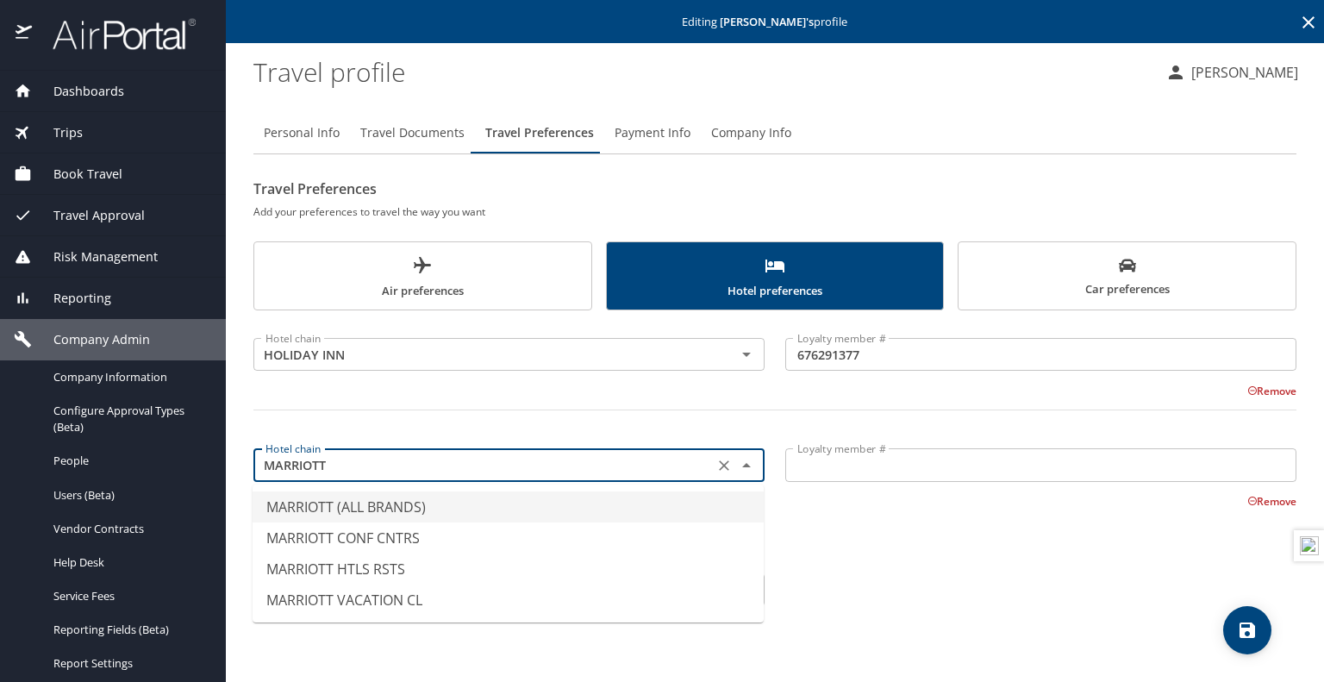
click at [350, 510] on li "MARRIOTT (ALL BRANDS)" at bounding box center [508, 506] width 511 height 31
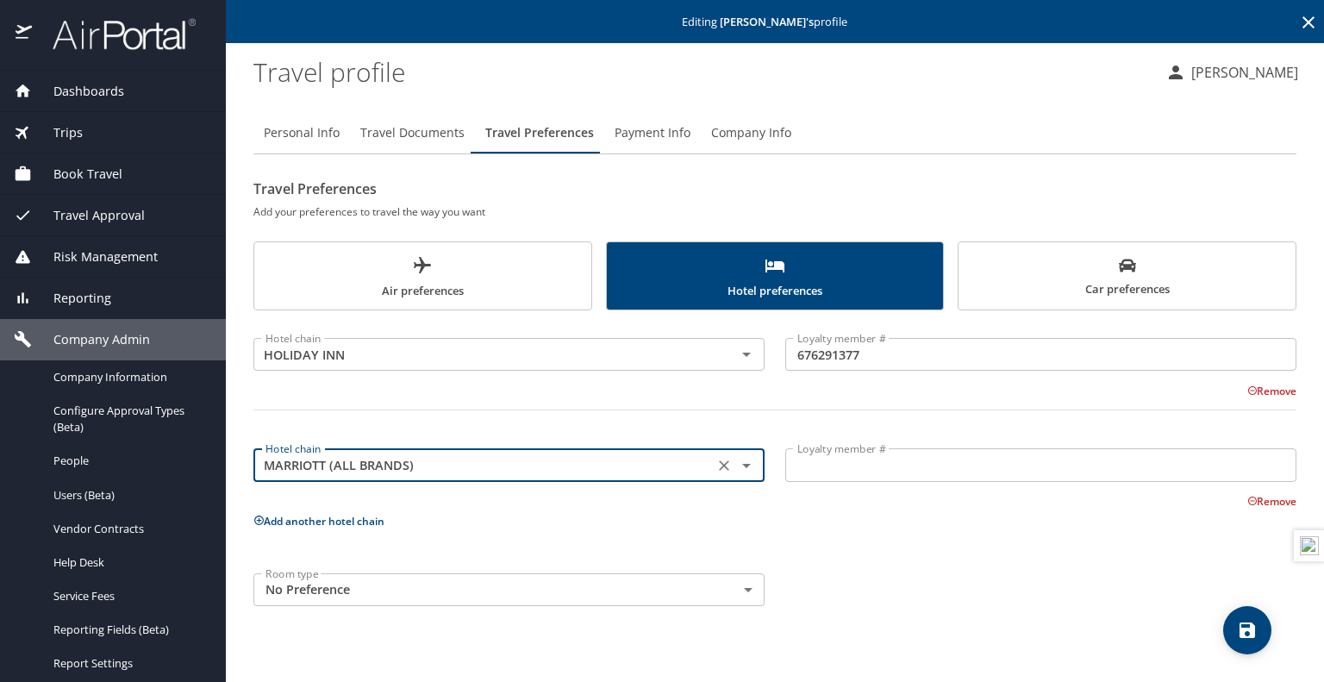
type input "MARRIOTT (ALL BRANDS)"
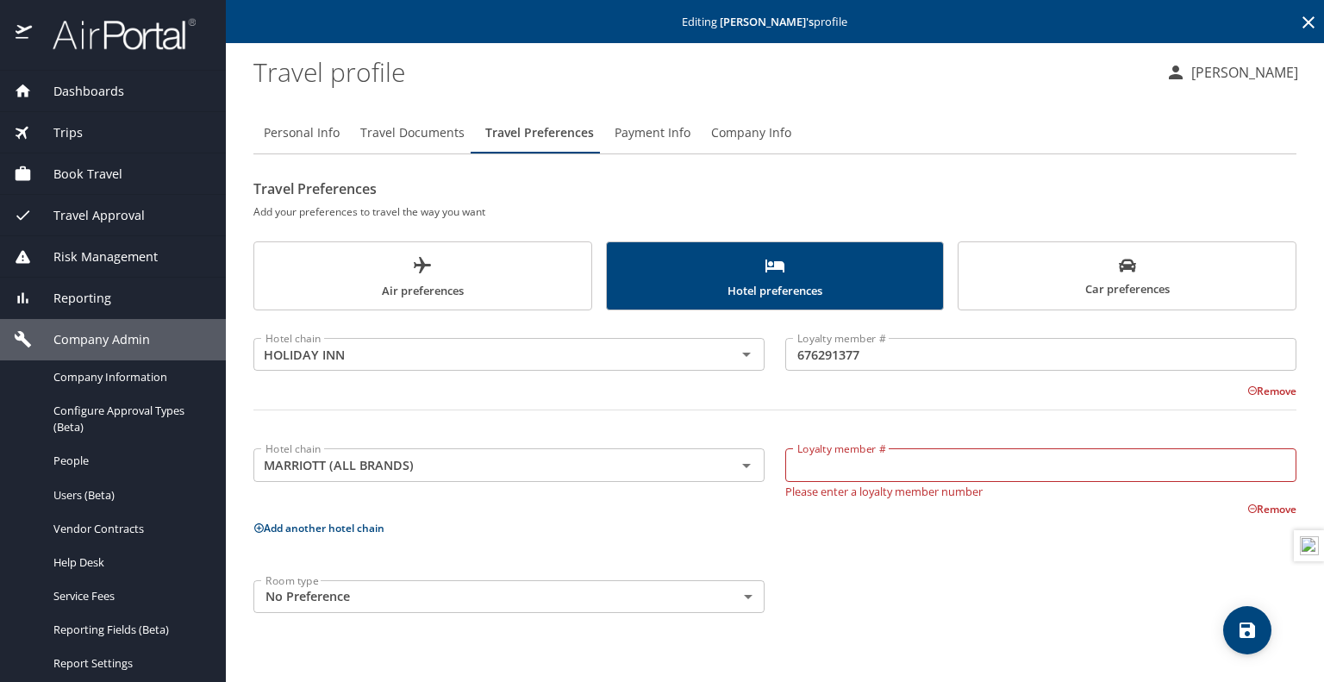
click at [936, 469] on input "Loyalty member #" at bounding box center [1040, 464] width 511 height 33
paste input "644101032"
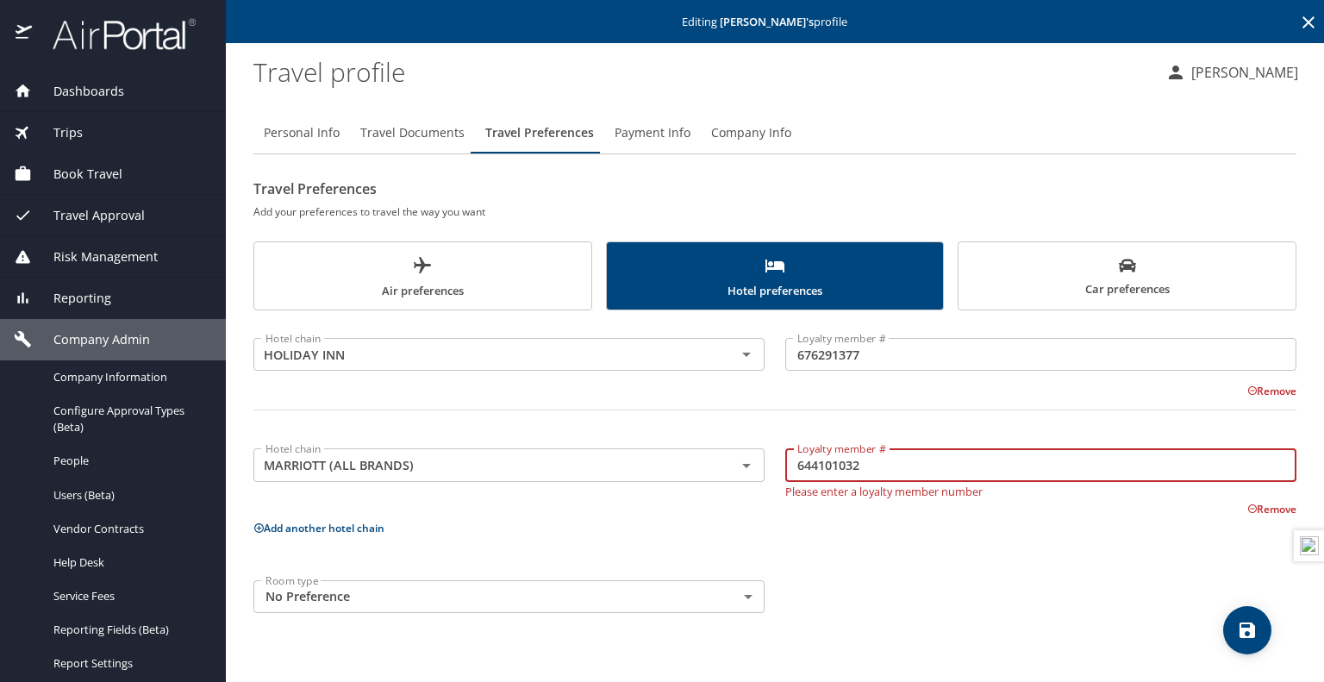
type input "644101032"
click at [386, 511] on div "Hotel chain HOLIDAY INN Hotel chain Loyalty member # 676291377 Loyalty member #…" at bounding box center [774, 472] width 1043 height 303
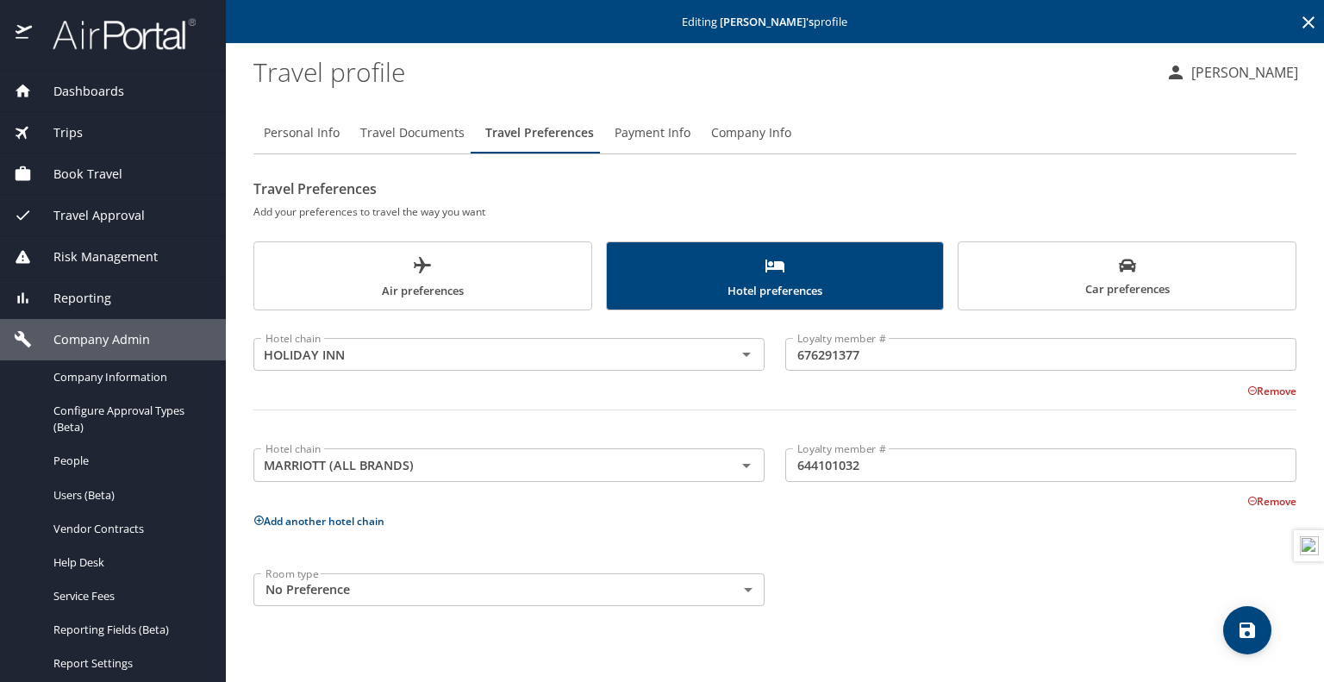
click at [350, 525] on button "Add another hotel chain" at bounding box center [318, 521] width 131 height 15
click at [540, 577] on input "text" at bounding box center [484, 576] width 450 height 22
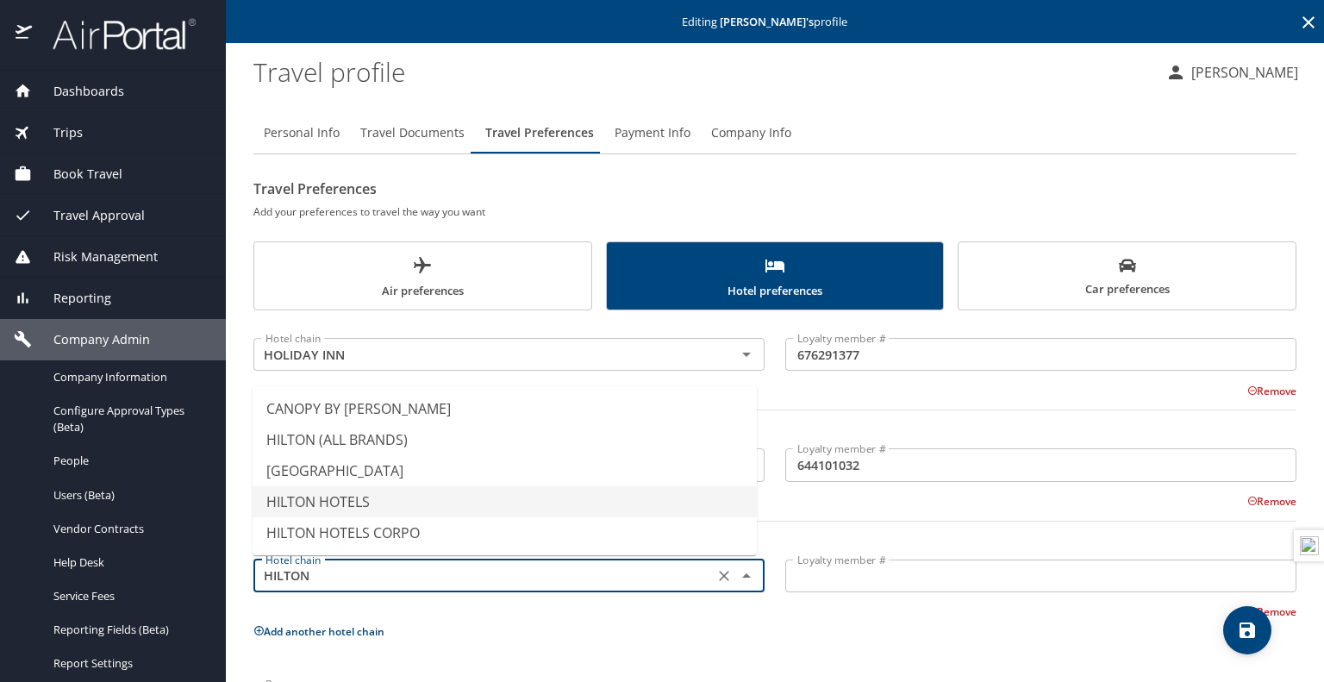
click at [390, 503] on li "HILTON HOTELS" at bounding box center [505, 501] width 504 height 31
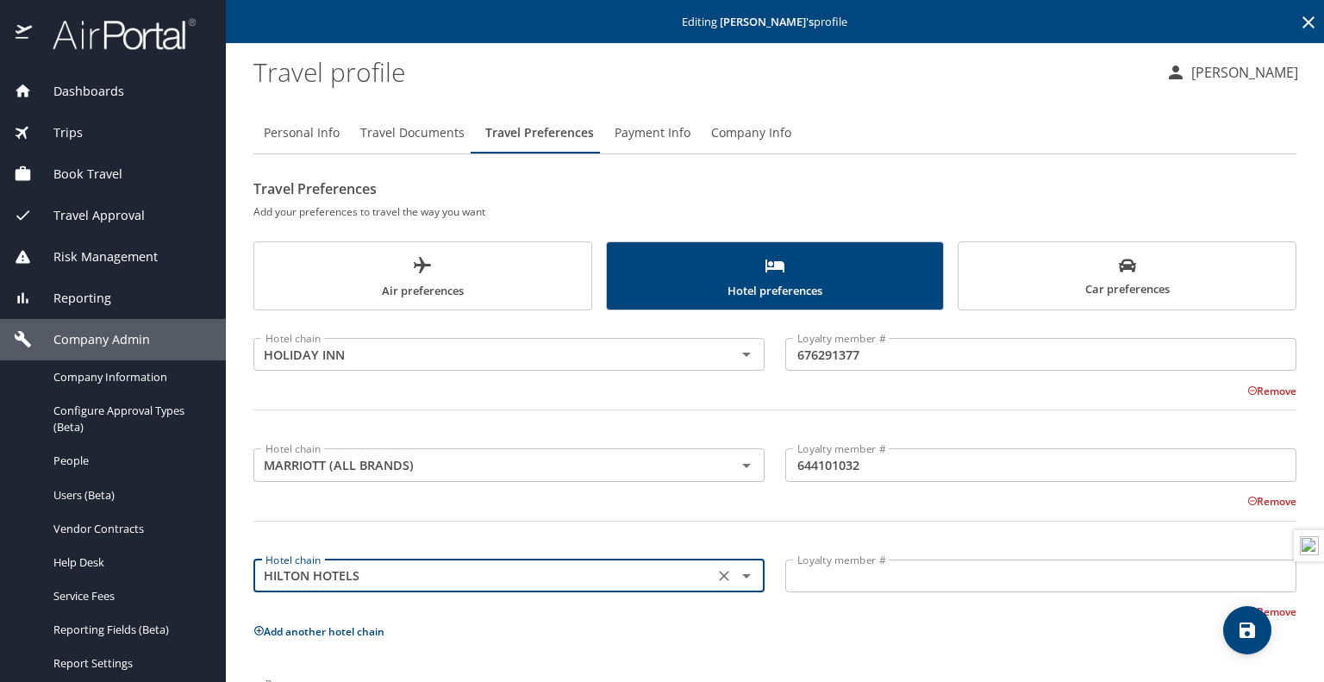
type input "HILTON HOTELS"
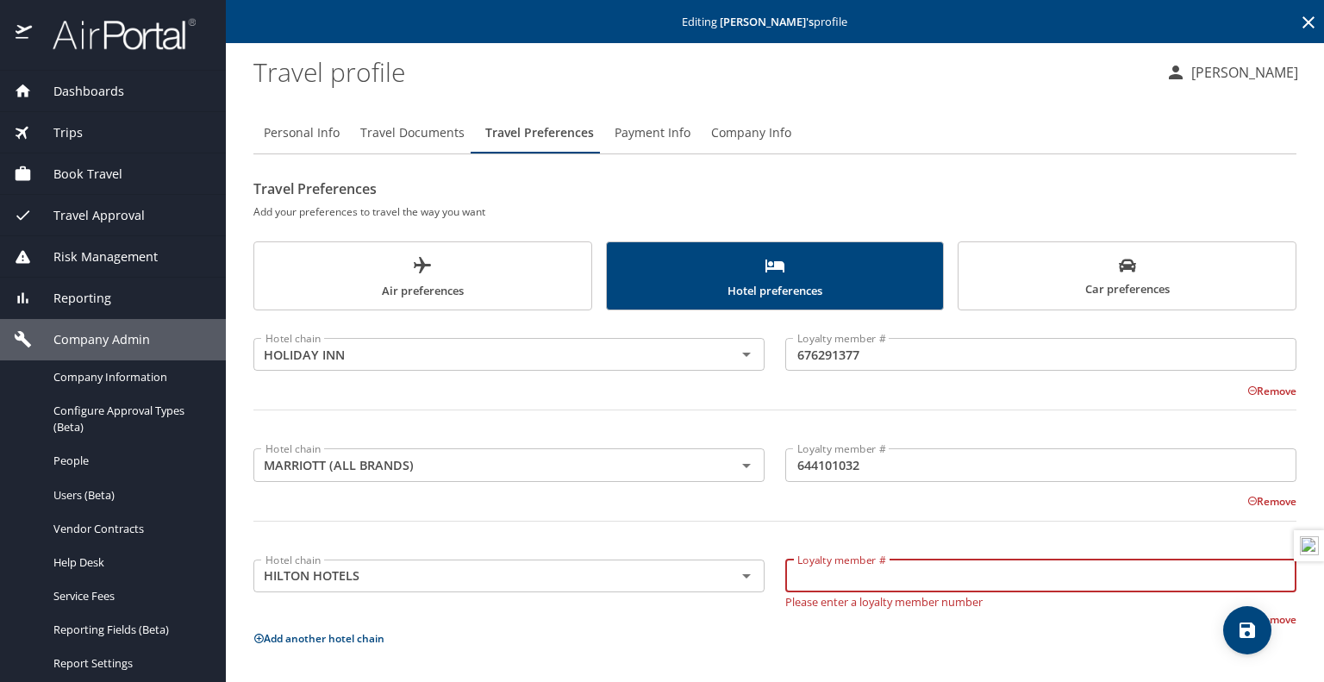
click at [923, 572] on input "Loyalty member #" at bounding box center [1040, 576] width 511 height 33
paste input "978277196"
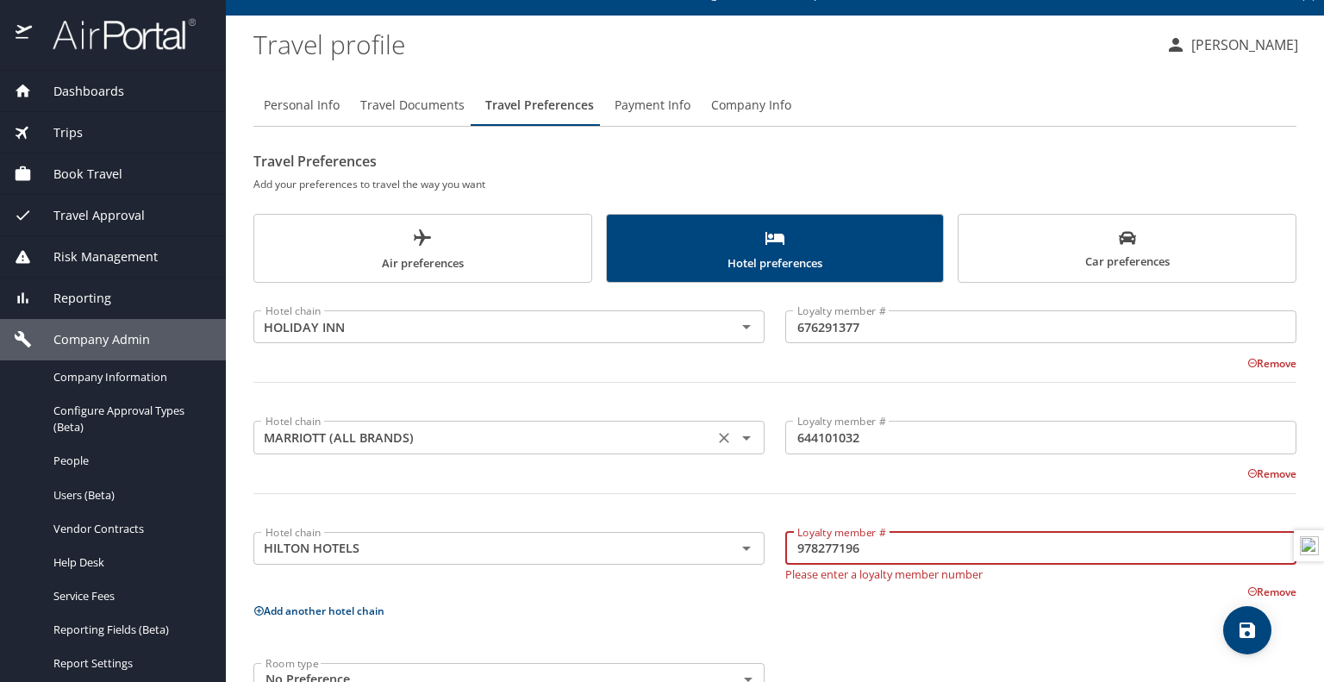
scroll to position [78, 0]
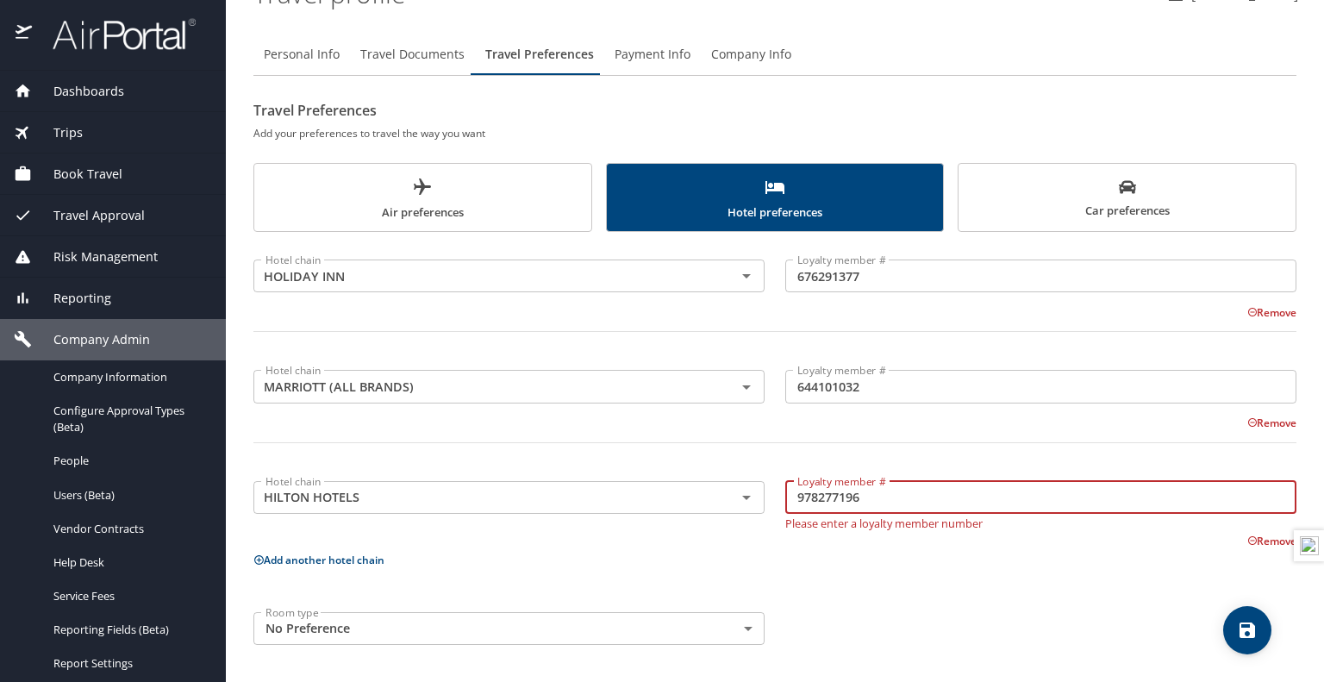
type input "978277196"
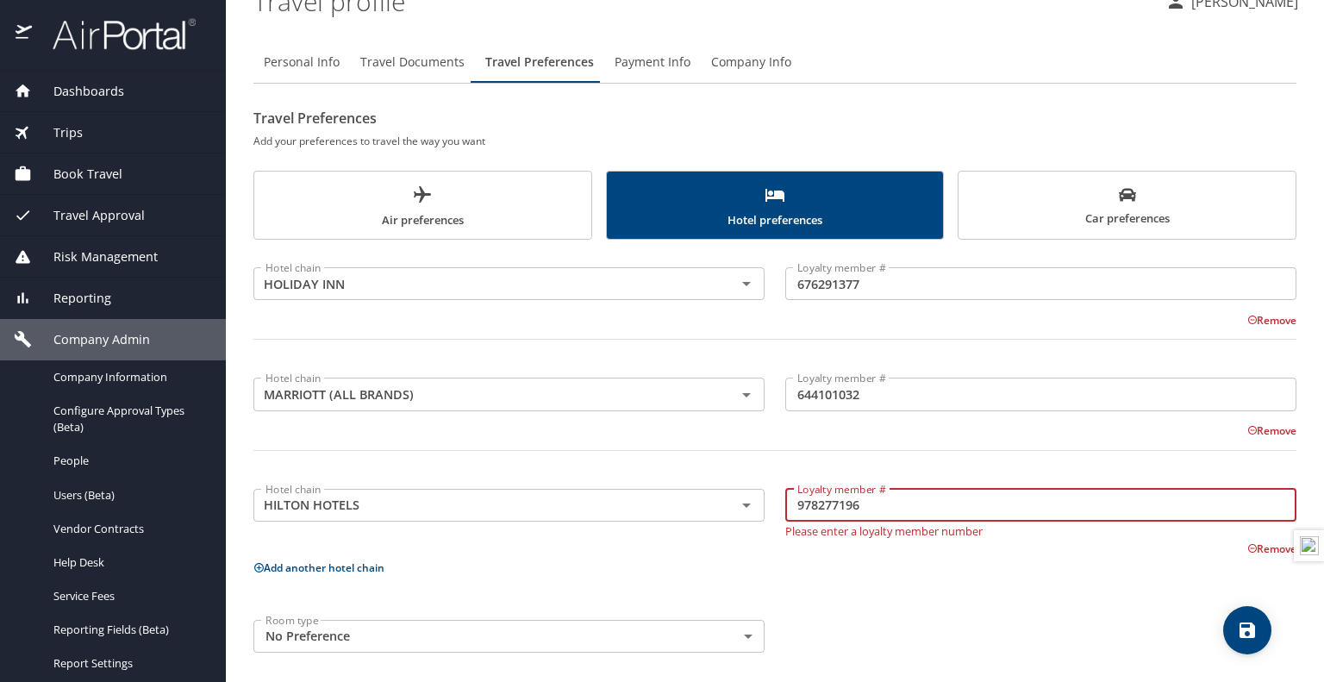
click at [405, 589] on div "Hotel chain HOLIDAY INN Hotel chain Loyalty member # 676291377 Loyalty member #…" at bounding box center [774, 456] width 1043 height 413
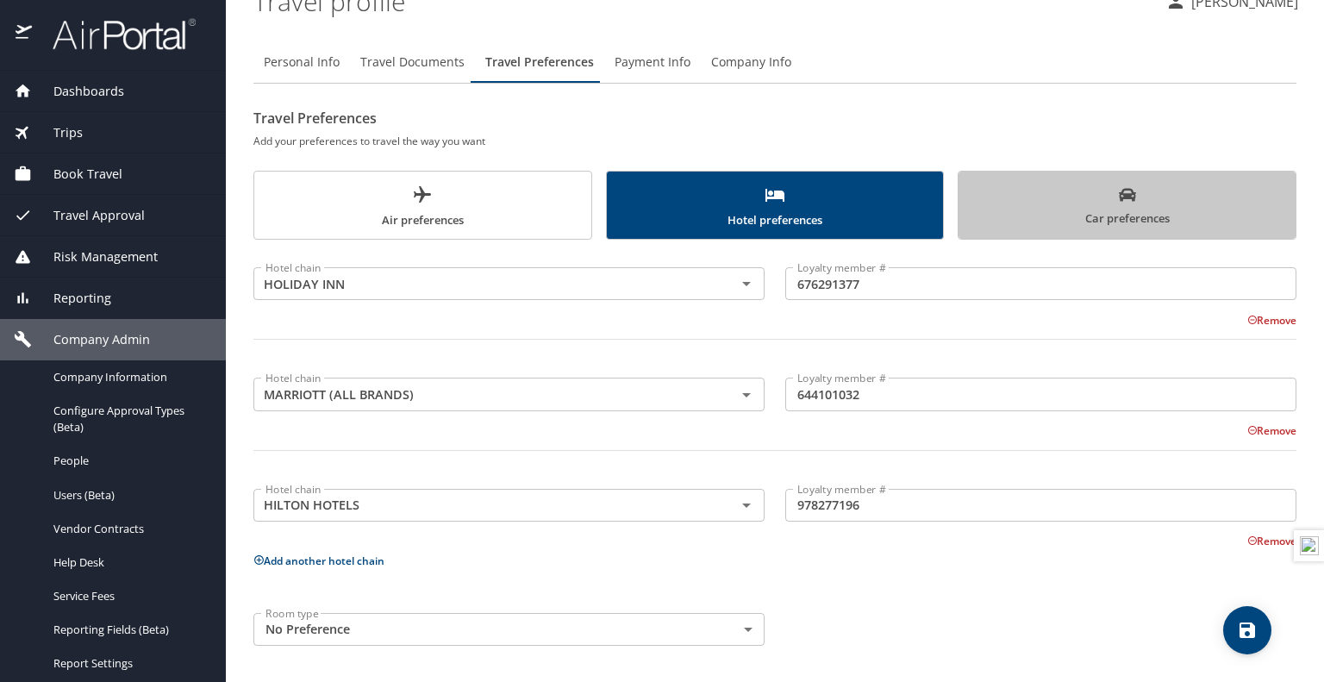
click at [1141, 206] on span "Car preferences" at bounding box center [1127, 207] width 316 height 42
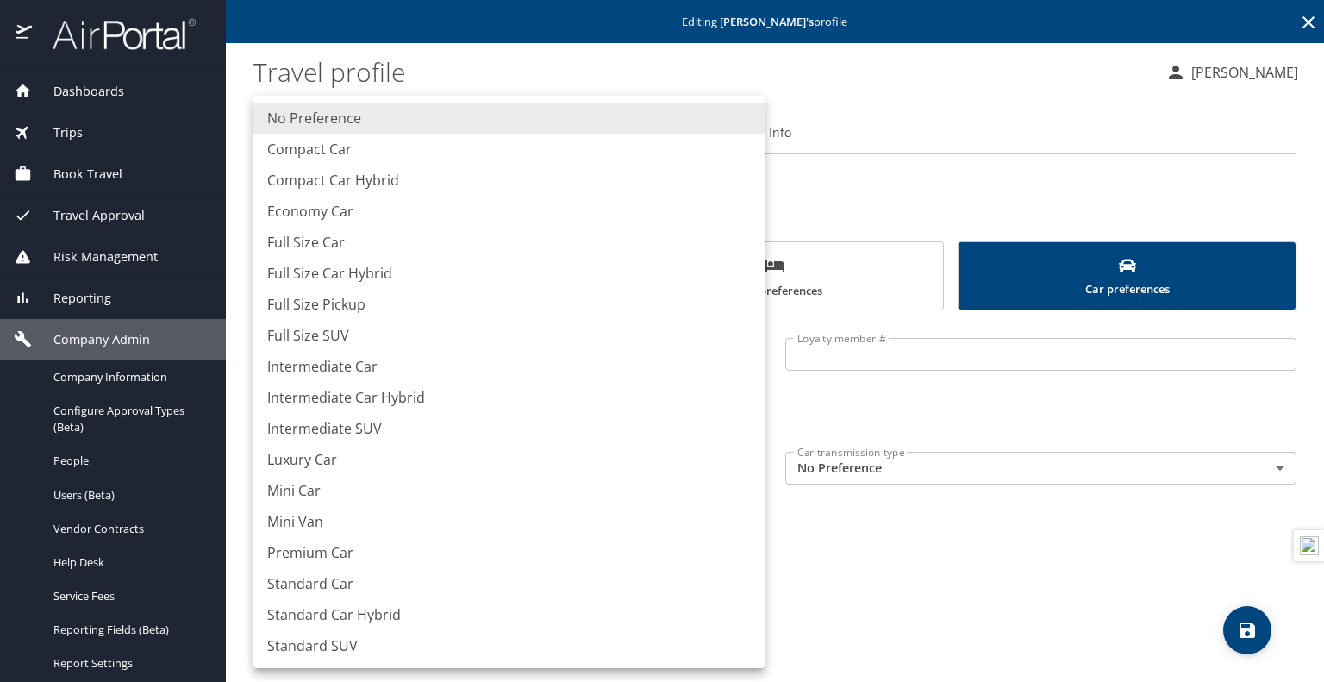
click at [579, 460] on body "Dashboards AirPortal 360™ Manager My Travel Dashboard Trips Airtinerary® Lookup…" at bounding box center [662, 341] width 1324 height 682
click at [916, 541] on div at bounding box center [662, 341] width 1324 height 682
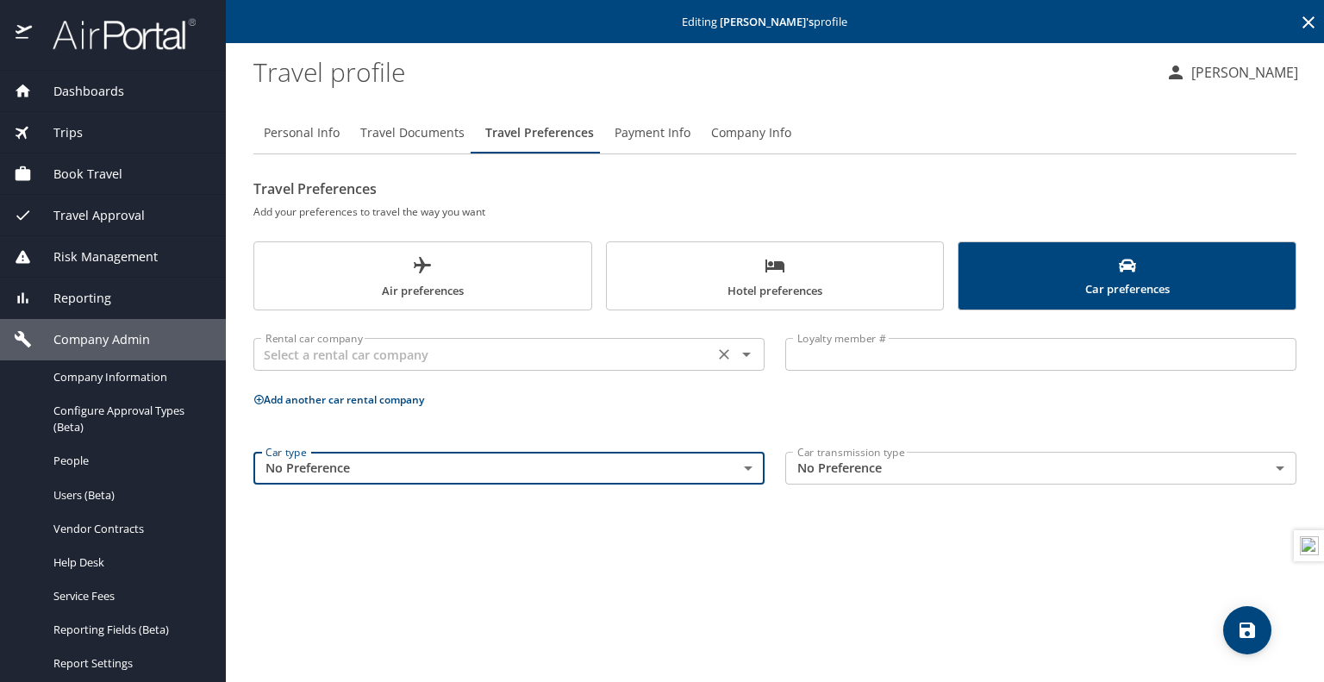
click at [553, 352] on input "text" at bounding box center [484, 354] width 450 height 22
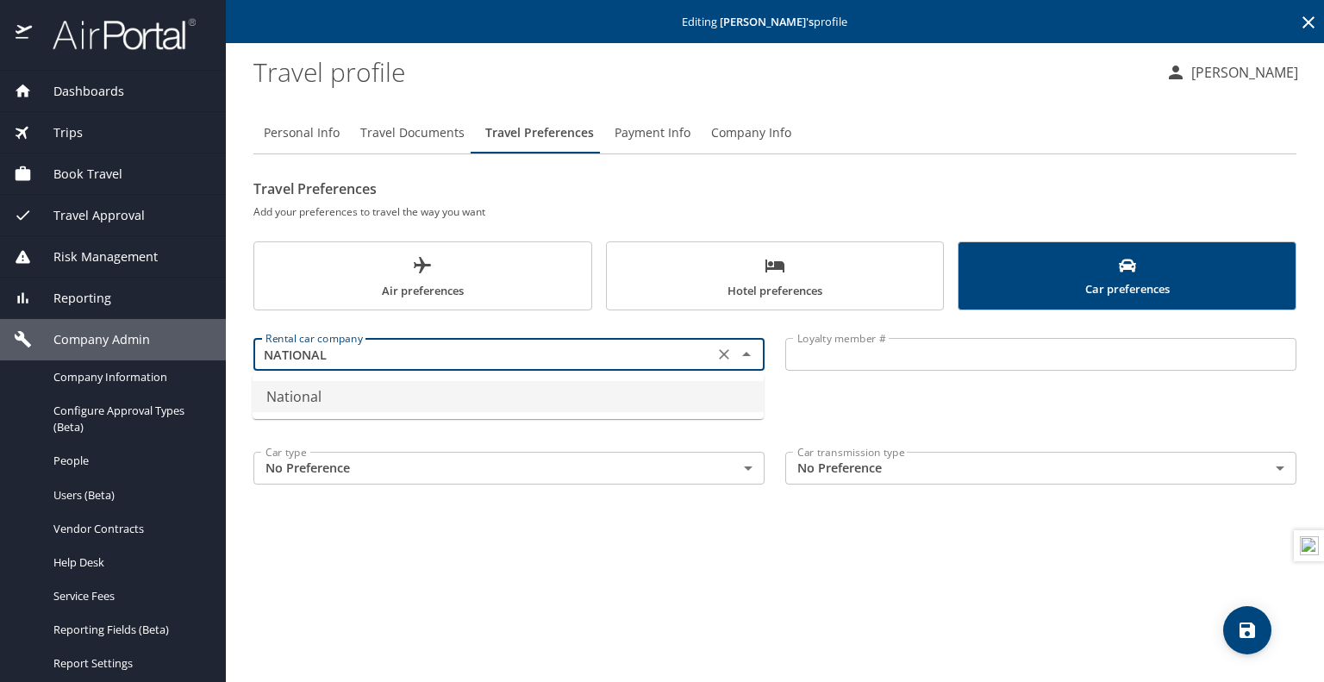
click at [408, 383] on li "National" at bounding box center [508, 396] width 511 height 31
type input "National"
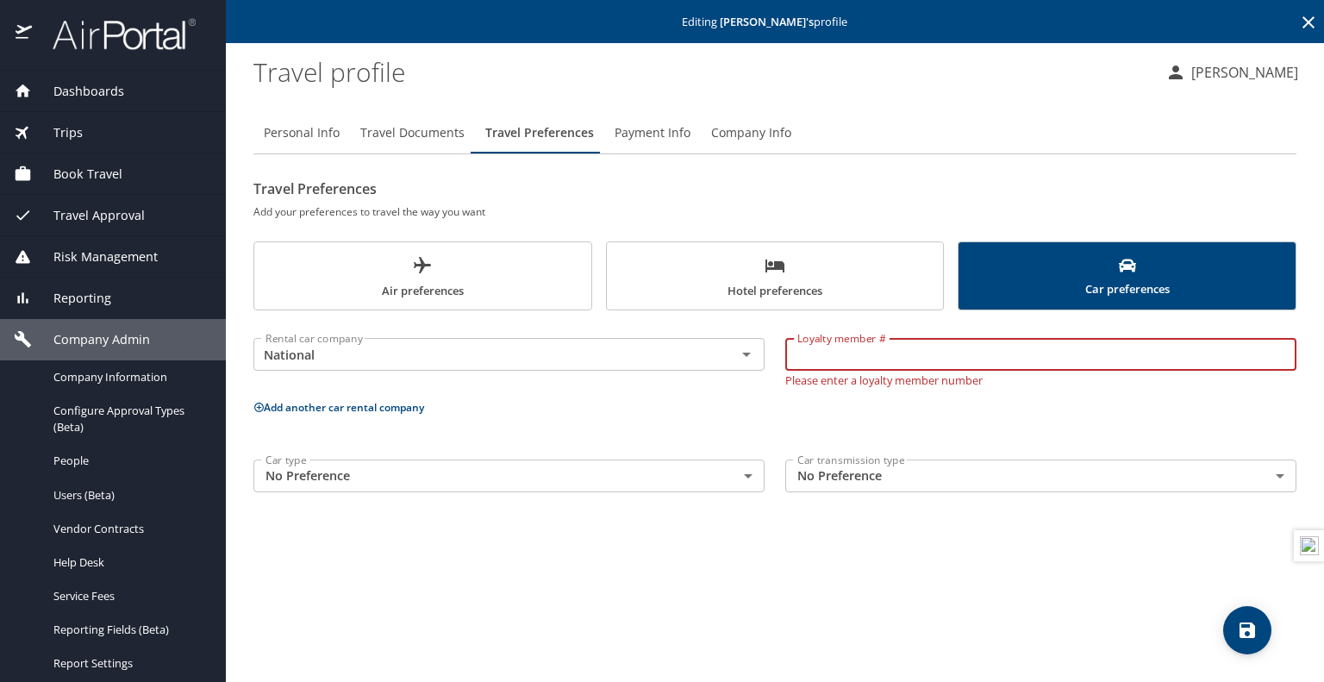
click at [932, 365] on input "Loyalty member #" at bounding box center [1040, 354] width 511 height 33
paste input "658232455"
type input "658232455"
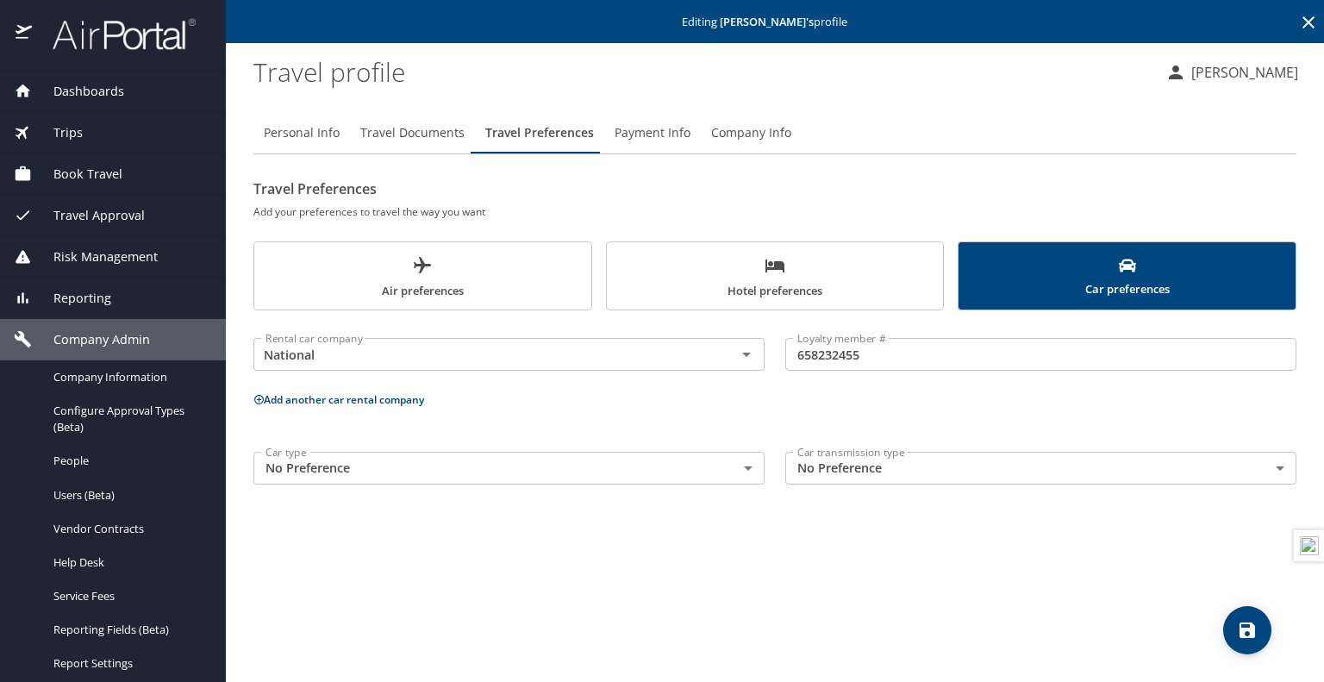
click at [952, 412] on div "Rental car company National Rental car company Loyalty member # 658232455 Loyal…" at bounding box center [774, 408] width 1043 height 174
click at [1248, 645] on button "save" at bounding box center [1247, 630] width 48 height 48
